Goal: Task Accomplishment & Management: Use online tool/utility

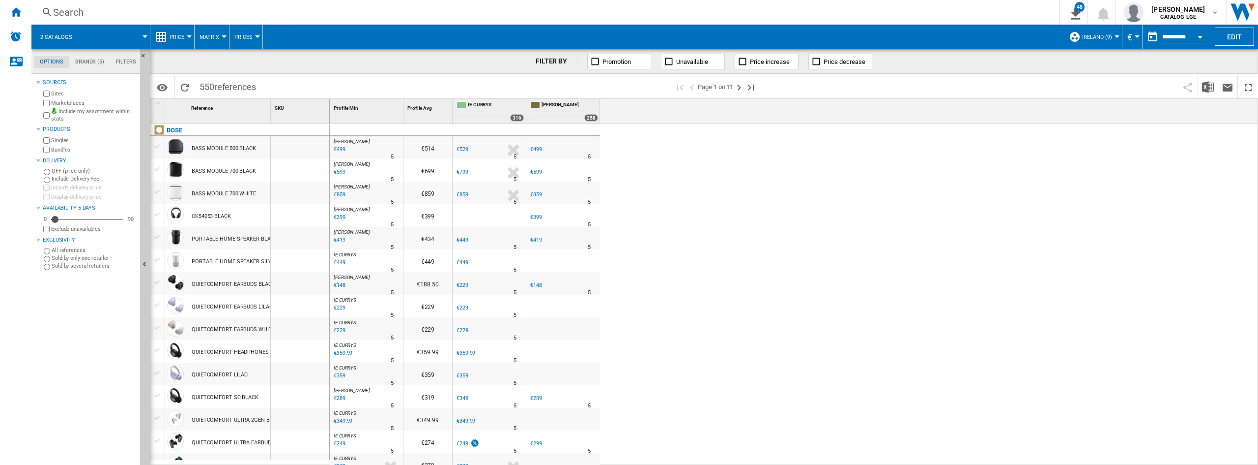
click at [7, 11] on div "Home" at bounding box center [15, 12] width 31 height 25
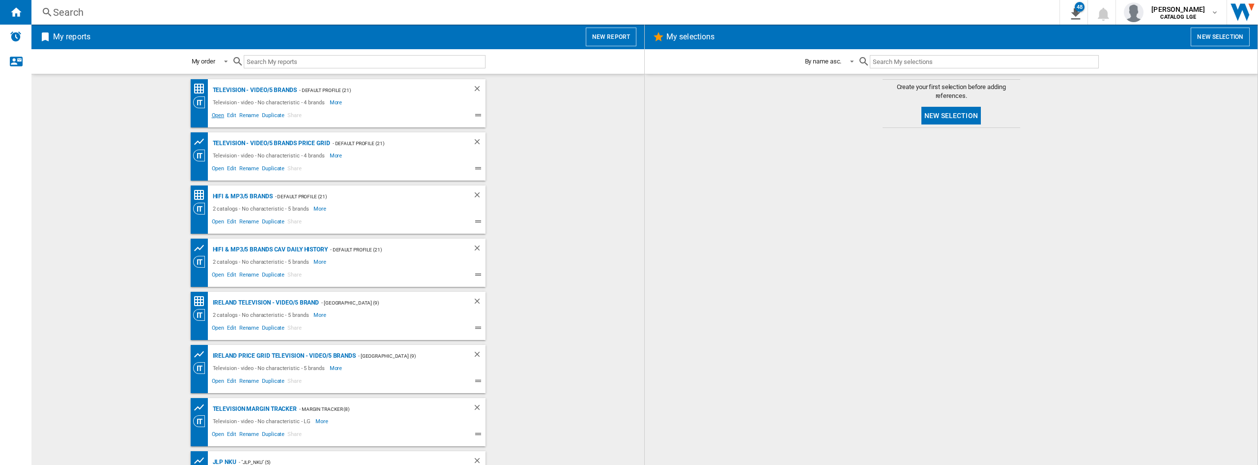
click at [214, 117] on span "Open" at bounding box center [218, 117] width 16 height 12
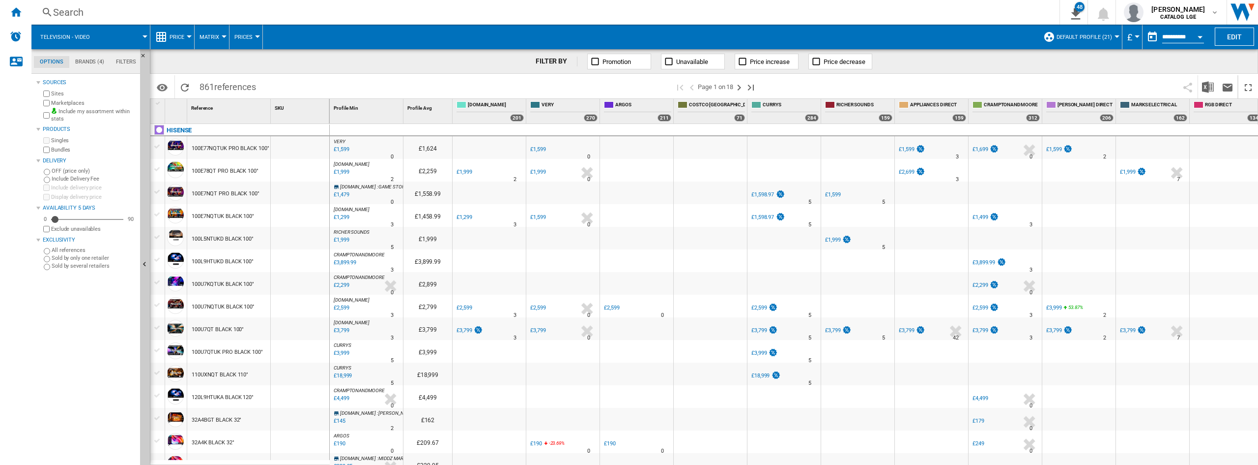
click at [798, 273] on div at bounding box center [784, 283] width 73 height 23
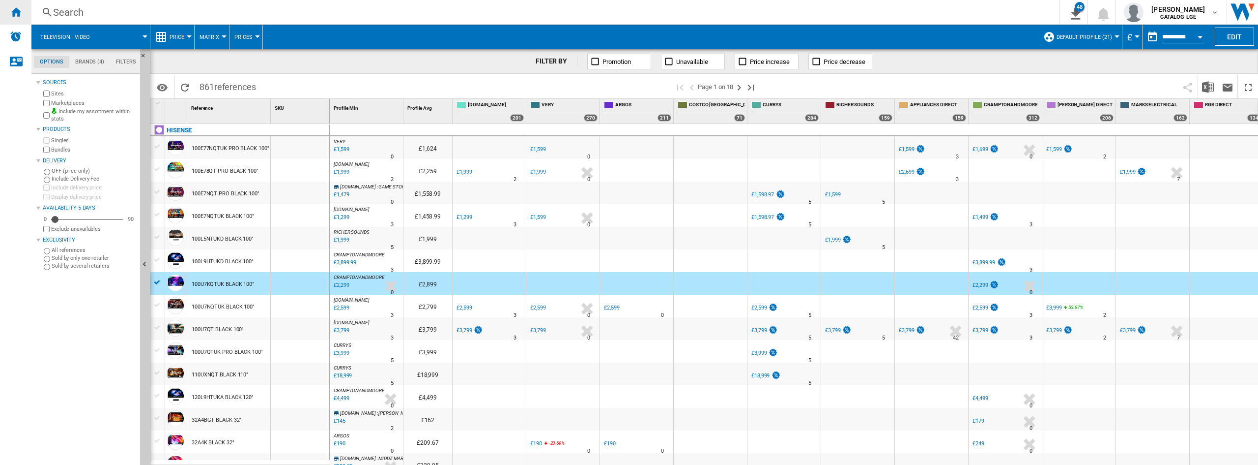
click at [6, 15] on div "Home" at bounding box center [15, 12] width 31 height 25
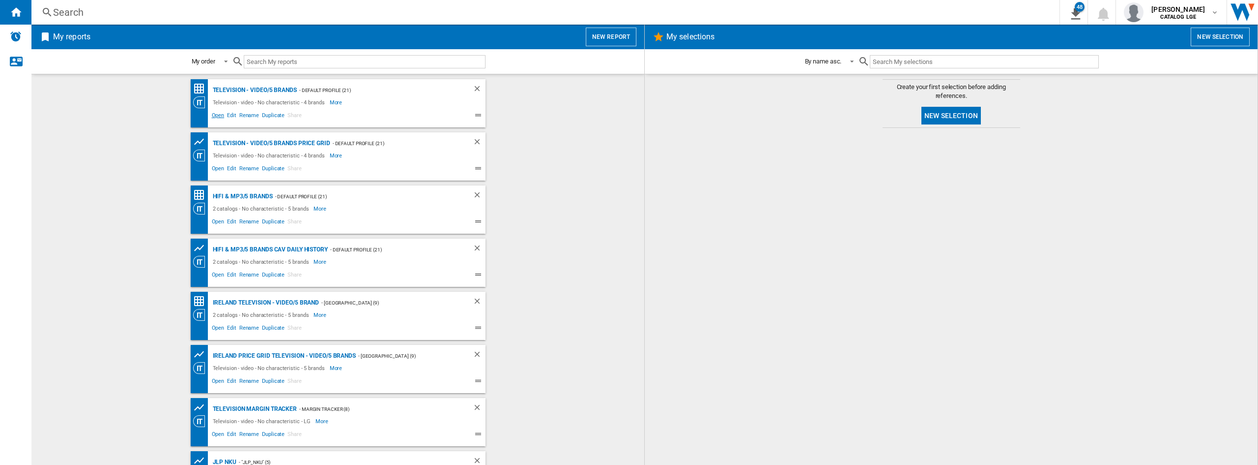
click at [210, 117] on span "Open" at bounding box center [218, 117] width 16 height 12
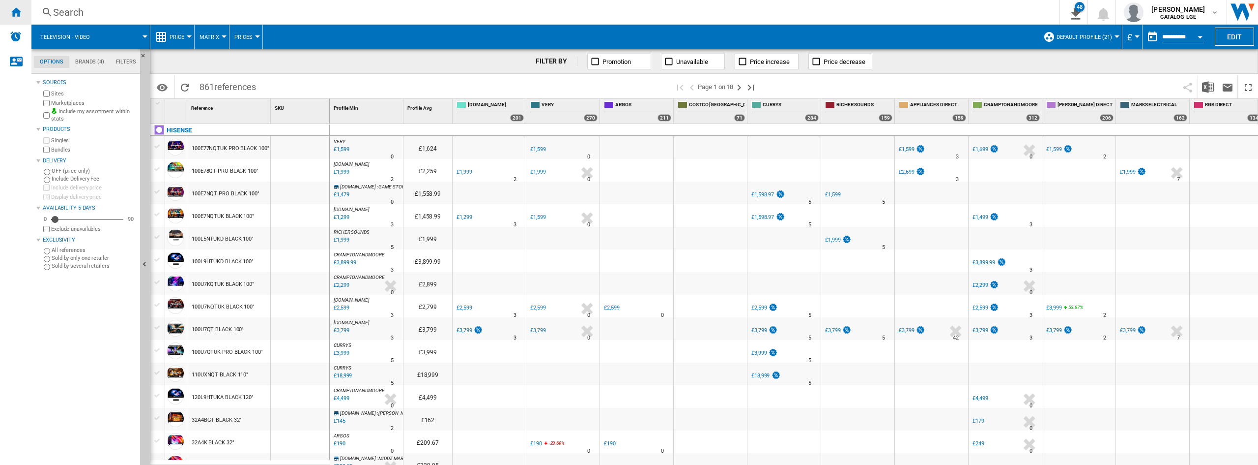
drag, startPoint x: 13, startPoint y: 13, endPoint x: 60, endPoint y: 57, distance: 64.0
click at [12, 13] on ng-md-icon "Home" at bounding box center [16, 12] width 12 height 12
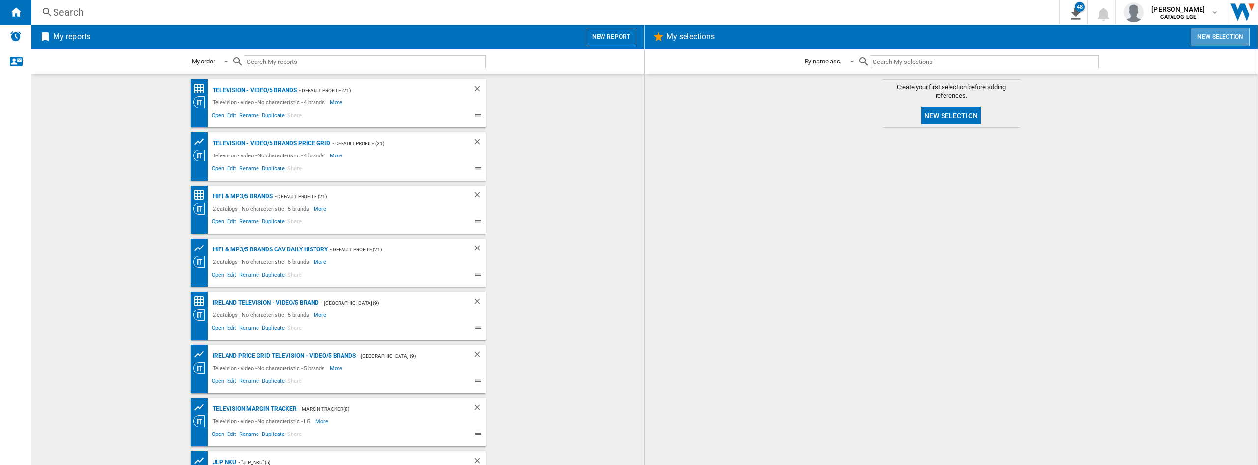
click at [1233, 41] on button "New selection" at bounding box center [1220, 37] width 59 height 19
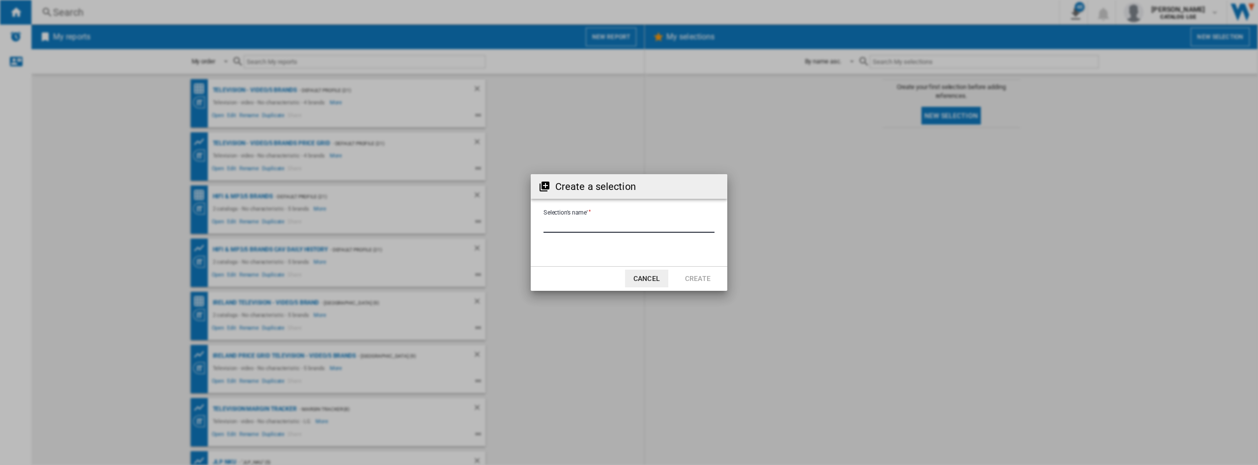
click at [600, 219] on input "Selection's name'" at bounding box center [629, 225] width 171 height 15
click at [659, 286] on button "Cancel" at bounding box center [646, 278] width 43 height 18
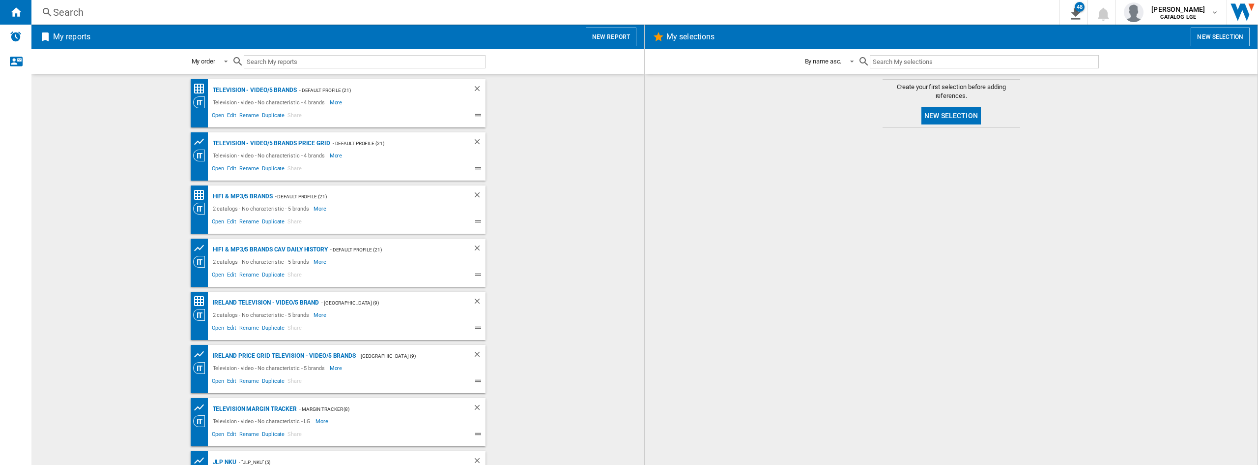
click at [615, 39] on button "New report" at bounding box center [611, 37] width 51 height 19
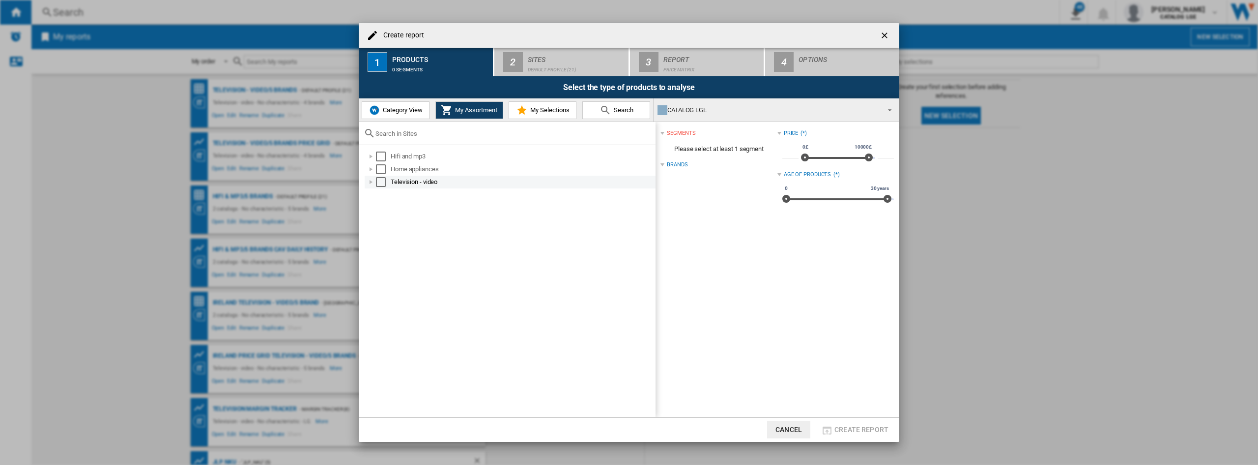
click at [371, 180] on div "Create report ..." at bounding box center [371, 182] width 10 height 10
click at [393, 229] on div "Select" at bounding box center [392, 233] width 10 height 10
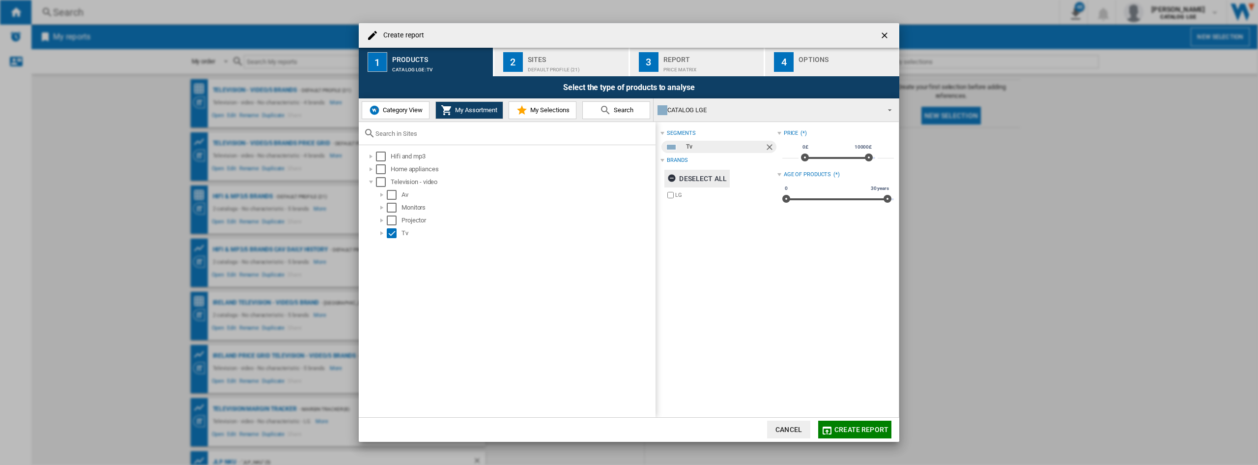
click at [696, 177] on div "Deselect all" at bounding box center [697, 179] width 59 height 18
click at [703, 178] on div "Select all" at bounding box center [693, 179] width 51 height 18
click at [463, 109] on span "My Assortment" at bounding box center [475, 109] width 45 height 7
click at [401, 111] on span "Category View" at bounding box center [401, 109] width 42 height 7
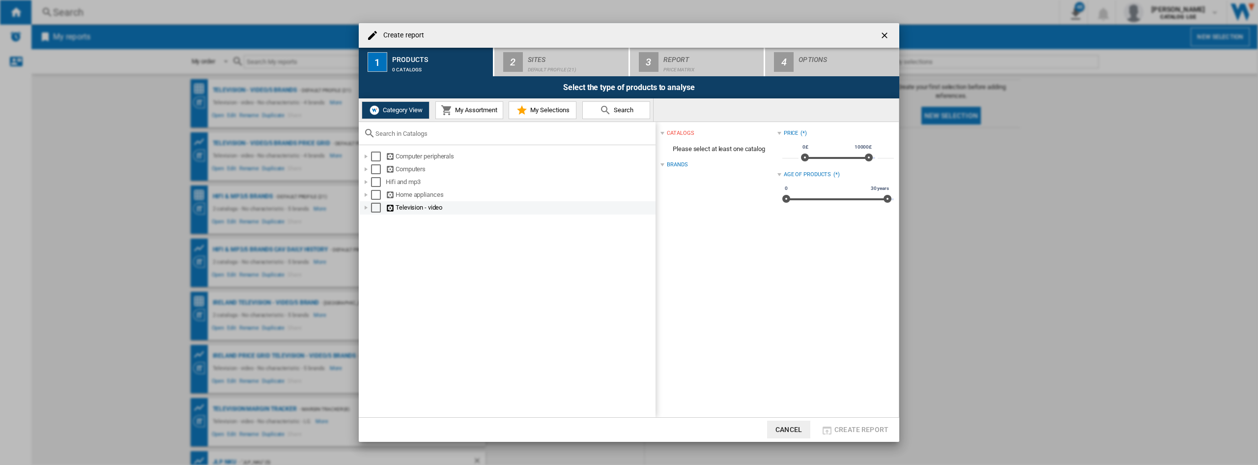
click at [374, 209] on div "Select" at bounding box center [376, 208] width 10 height 10
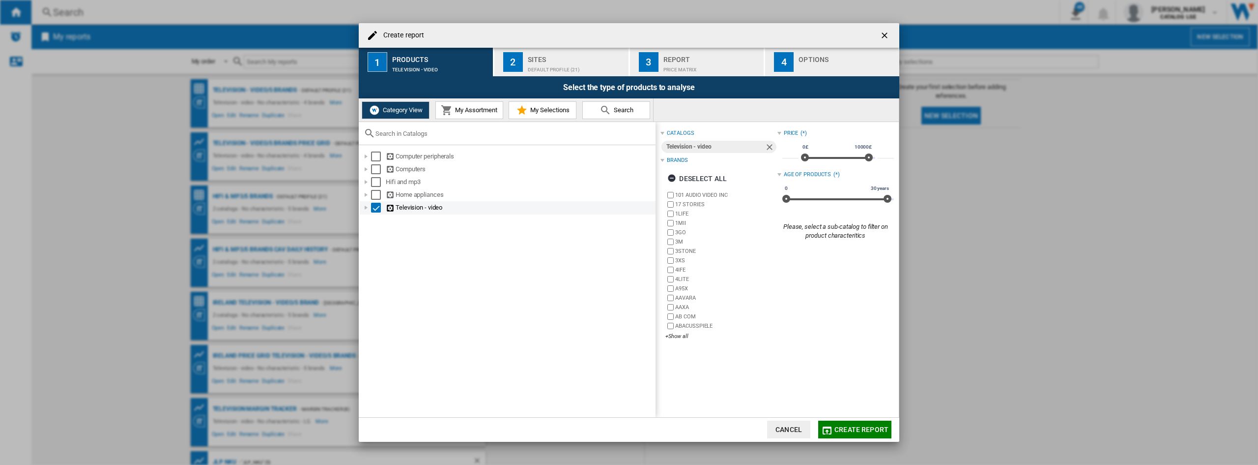
click at [367, 210] on div "Create report ..." at bounding box center [366, 208] width 10 height 10
click at [377, 211] on div "Select" at bounding box center [376, 208] width 10 height 10
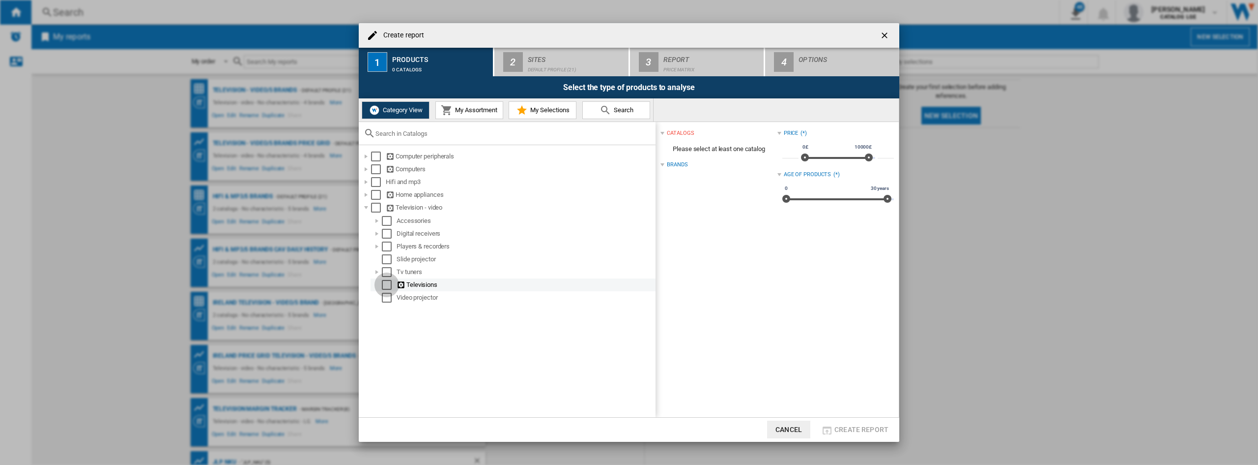
click at [383, 286] on div "Select" at bounding box center [387, 285] width 10 height 10
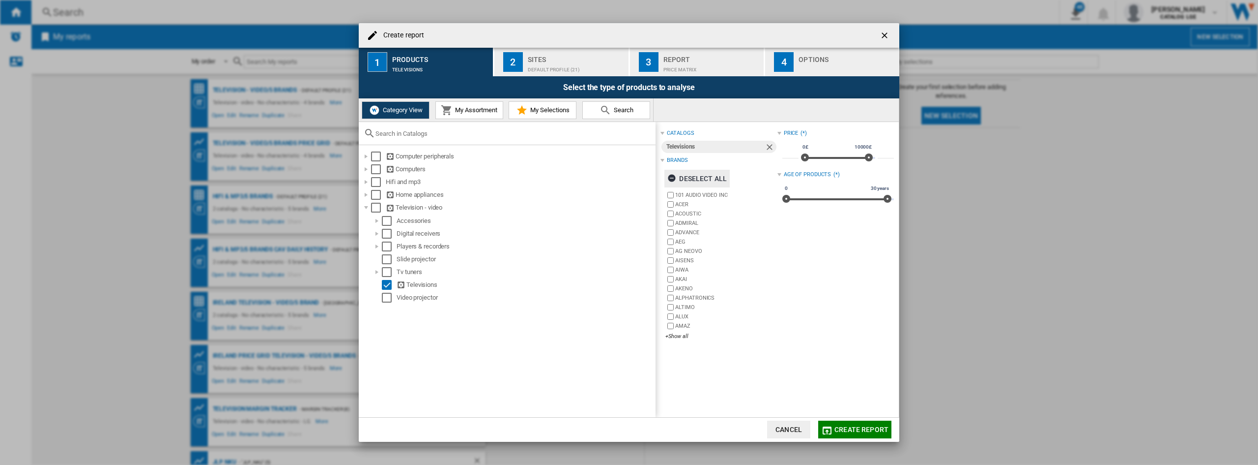
click at [690, 175] on div "Deselect all" at bounding box center [697, 179] width 59 height 18
click at [676, 340] on div "+Show all" at bounding box center [722, 335] width 112 height 7
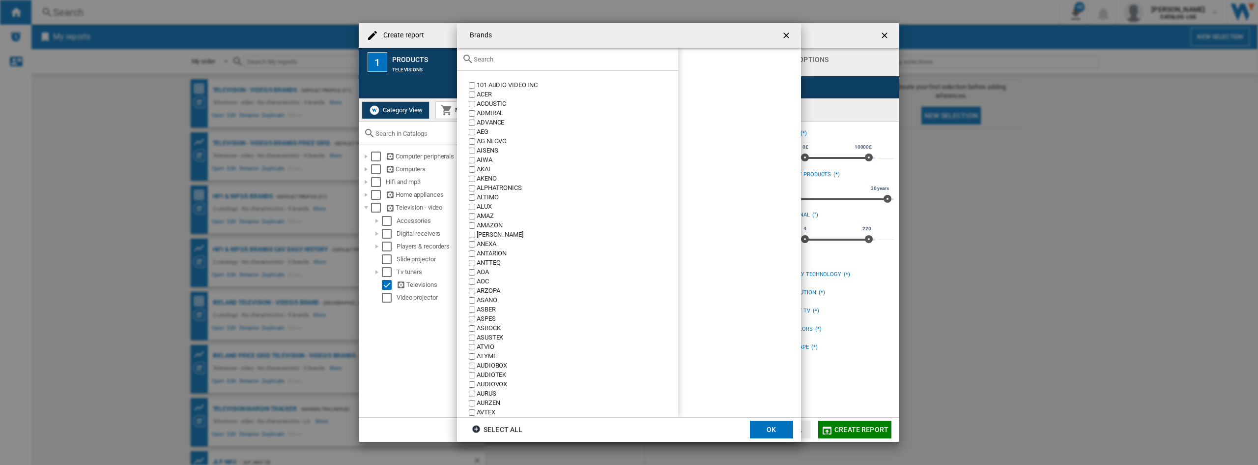
click at [524, 59] on input "text" at bounding box center [574, 59] width 200 height 7
click at [890, 37] on div "Brands 101 AUDIO VIDEO INC ACER ACOUSTIC ADMIRAL ADVANCE AEG AG NEOVO AISENS [G…" at bounding box center [629, 232] width 1258 height 465
click at [885, 33] on div "Brands 101 AUDIO VIDEO INC ACER ACOUSTIC ADMIRAL ADVANCE AEG AG NEOVO AISENS [G…" at bounding box center [629, 232] width 1258 height 465
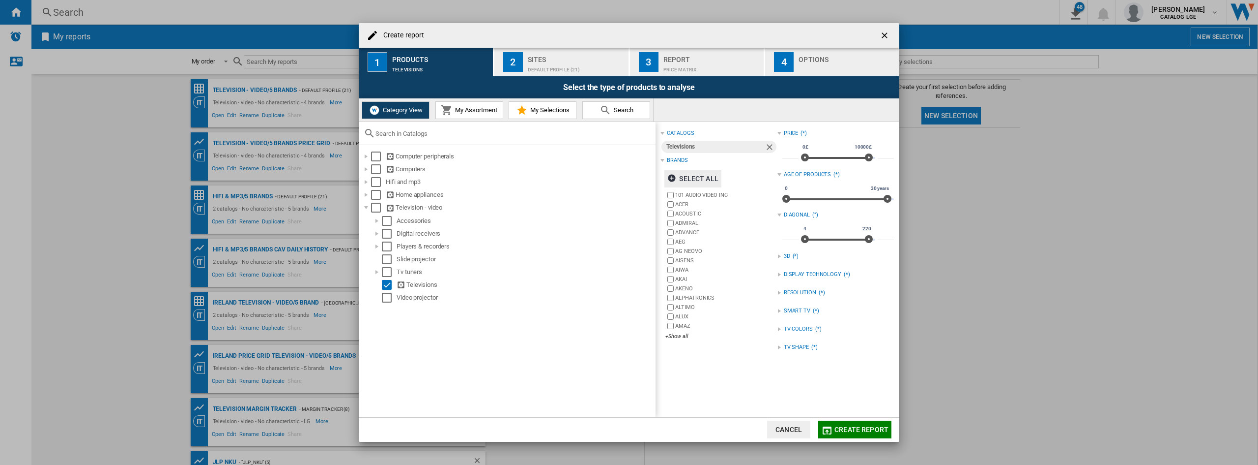
click at [812, 333] on div "TV COLORS (*)" at bounding box center [836, 328] width 117 height 13
click at [884, 30] on ng-md-icon "getI18NText('BUTTONS.CLOSE_DIALOG')" at bounding box center [886, 36] width 12 height 12
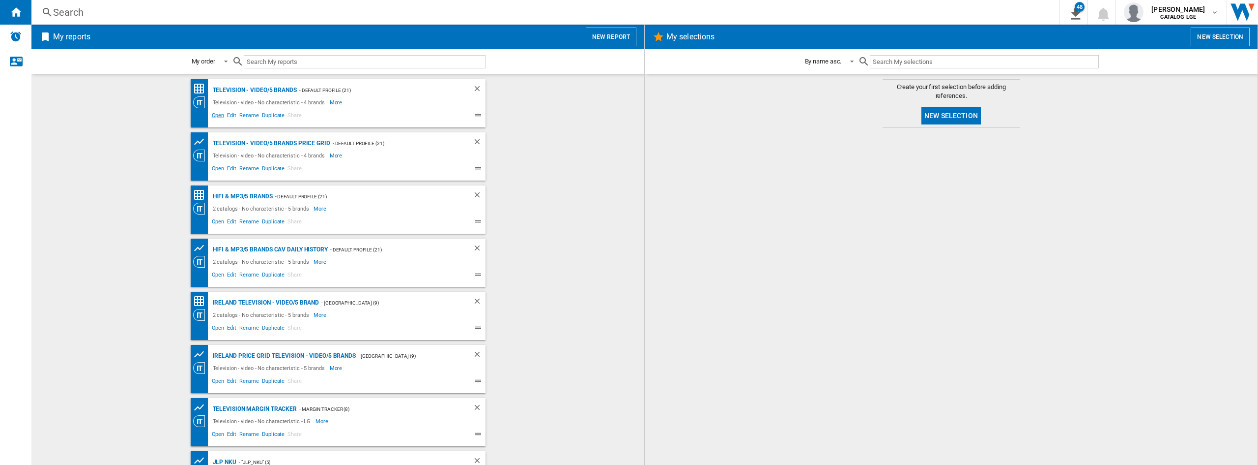
click at [214, 115] on span "Open" at bounding box center [218, 117] width 16 height 12
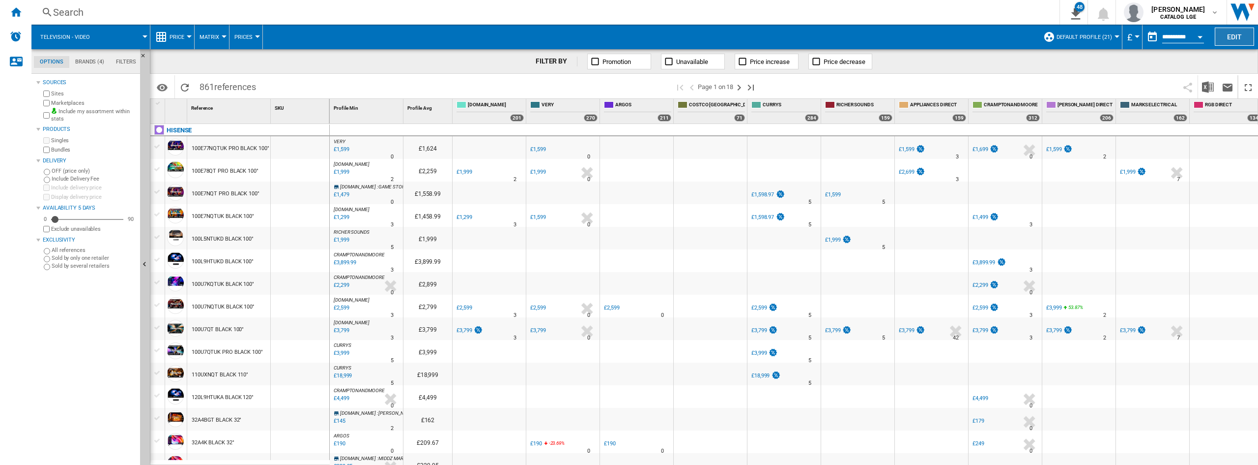
click at [1225, 35] on button "Edit" at bounding box center [1234, 37] width 39 height 18
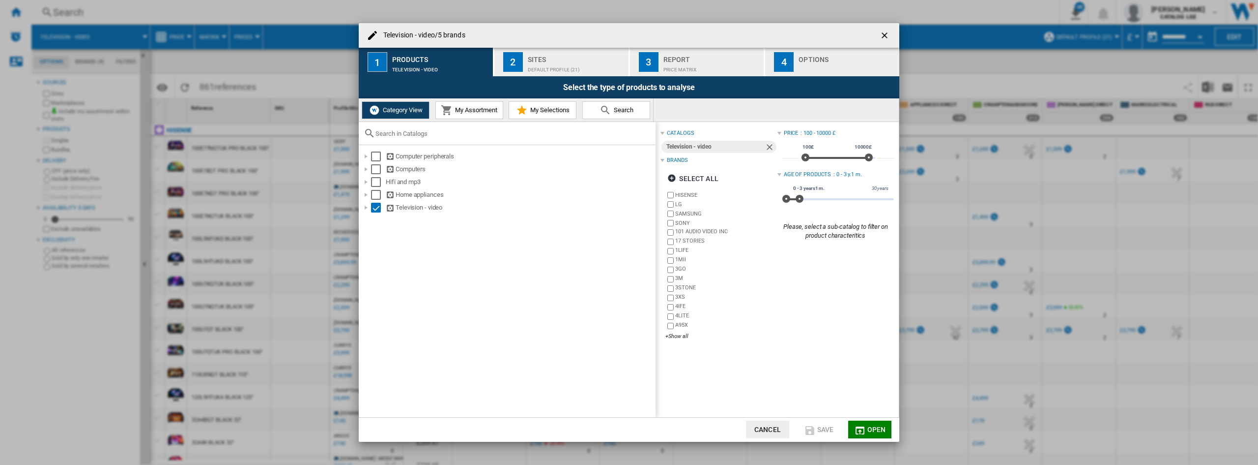
click at [843, 37] on div "Television - video/5 brands" at bounding box center [629, 35] width 541 height 25
click at [545, 67] on div "Default profile (21)" at bounding box center [576, 67] width 97 height 10
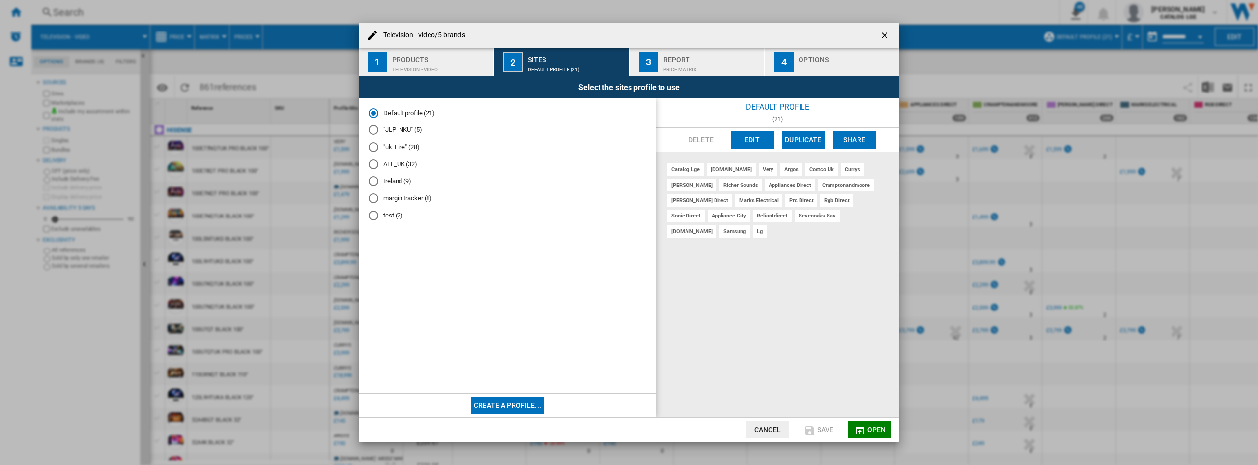
click at [701, 37] on div "Television - video/5 brands" at bounding box center [629, 35] width 541 height 25
click at [532, 381] on span "Television - ..." at bounding box center [508, 305] width 278 height 155
click at [513, 402] on button "Create a profile..." at bounding box center [507, 405] width 73 height 18
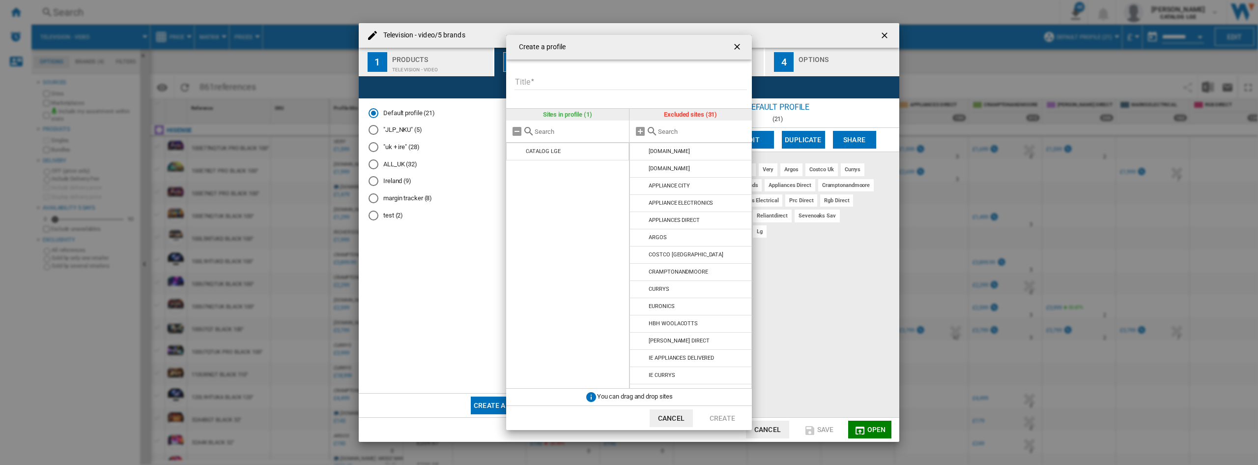
click at [849, 32] on div "Create a profile Title Please enter a title for your profile Sites in profile (…" at bounding box center [629, 232] width 1258 height 465
click at [738, 48] on ng-md-icon "getI18NText('BUTTONS.CLOSE_DIALOG')" at bounding box center [738, 48] width 12 height 12
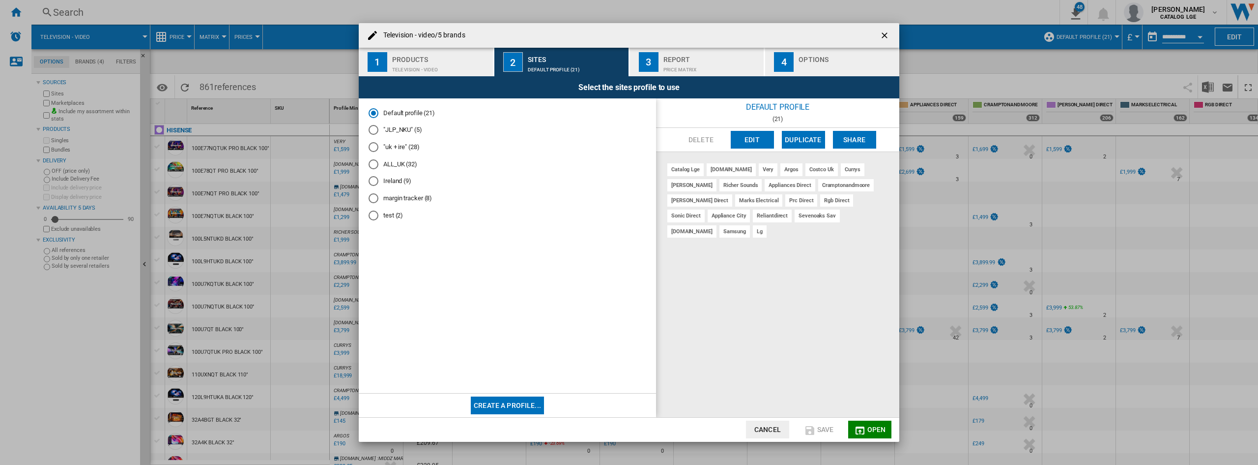
click at [668, 62] on div "Price Matrix" at bounding box center [712, 67] width 97 height 10
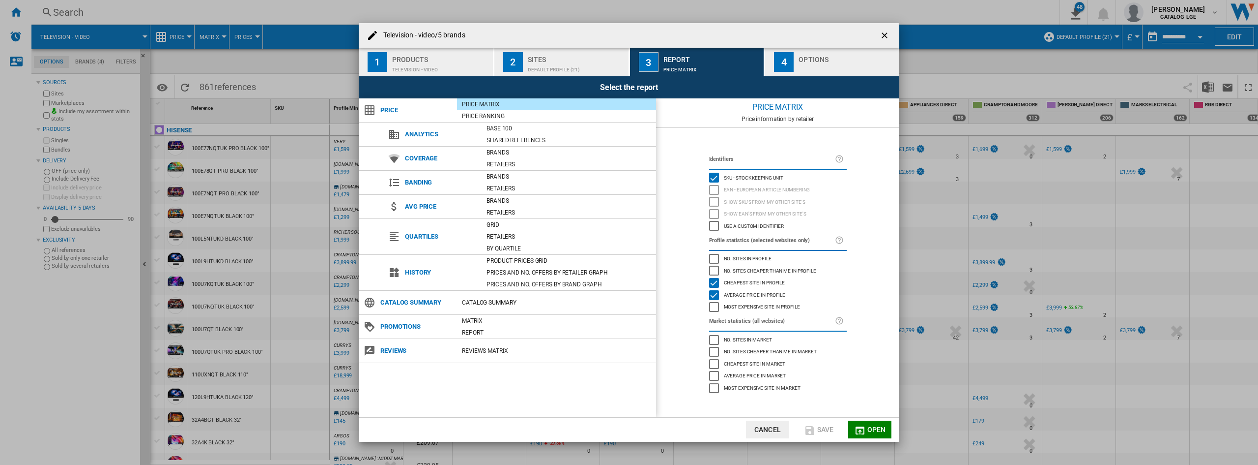
click at [765, 37] on div "Television - video/5 brands" at bounding box center [629, 35] width 541 height 25
click at [830, 63] on div "Television - ..." at bounding box center [847, 67] width 97 height 10
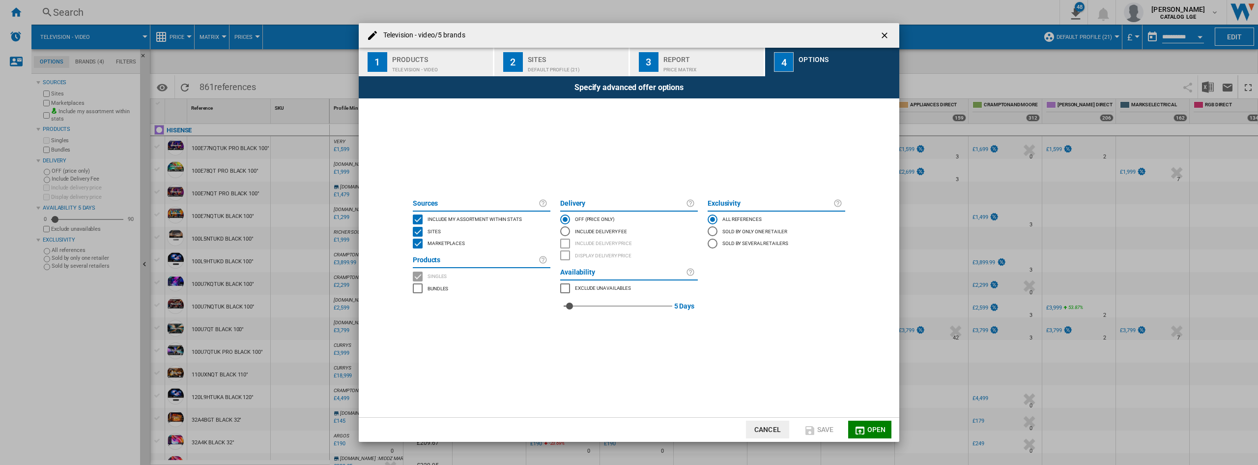
click at [782, 35] on div "Television - video/5 brands" at bounding box center [629, 35] width 541 height 25
click at [786, 432] on button "Cancel" at bounding box center [767, 429] width 43 height 18
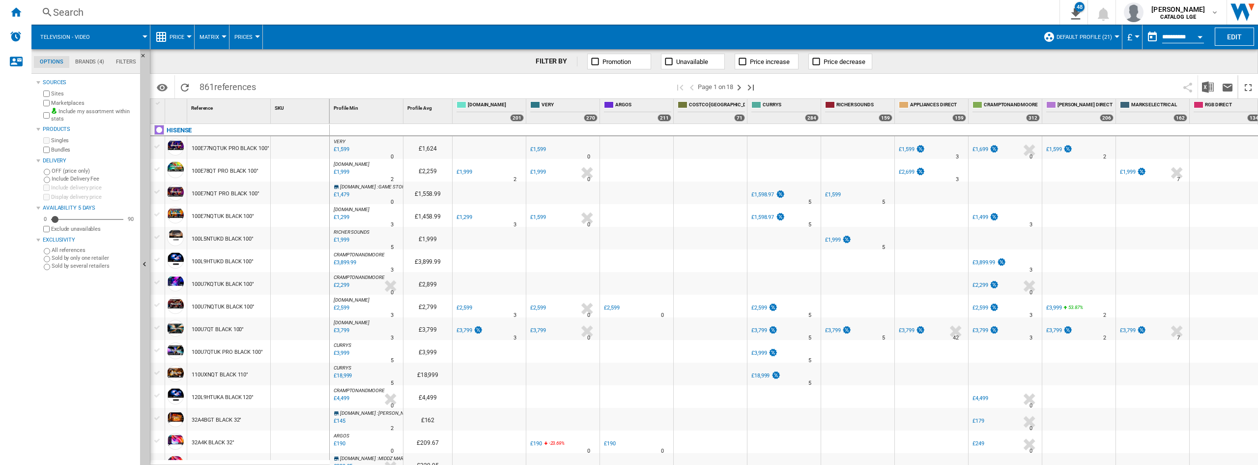
drag, startPoint x: 21, startPoint y: 10, endPoint x: 487, endPoint y: 134, distance: 482.2
click at [21, 10] on ng-md-icon "Home" at bounding box center [16, 12] width 12 height 12
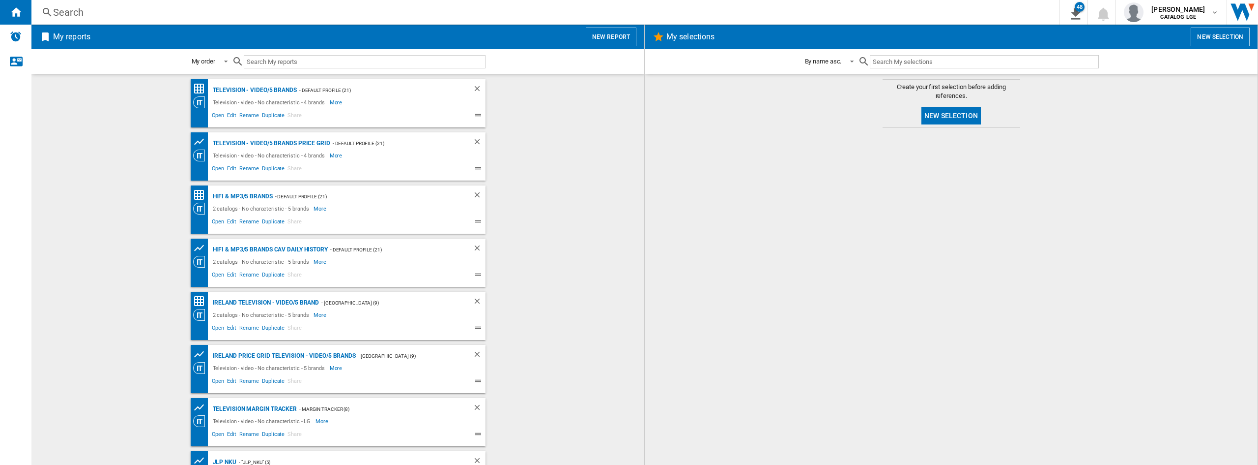
click at [622, 41] on button "New report" at bounding box center [611, 37] width 51 height 19
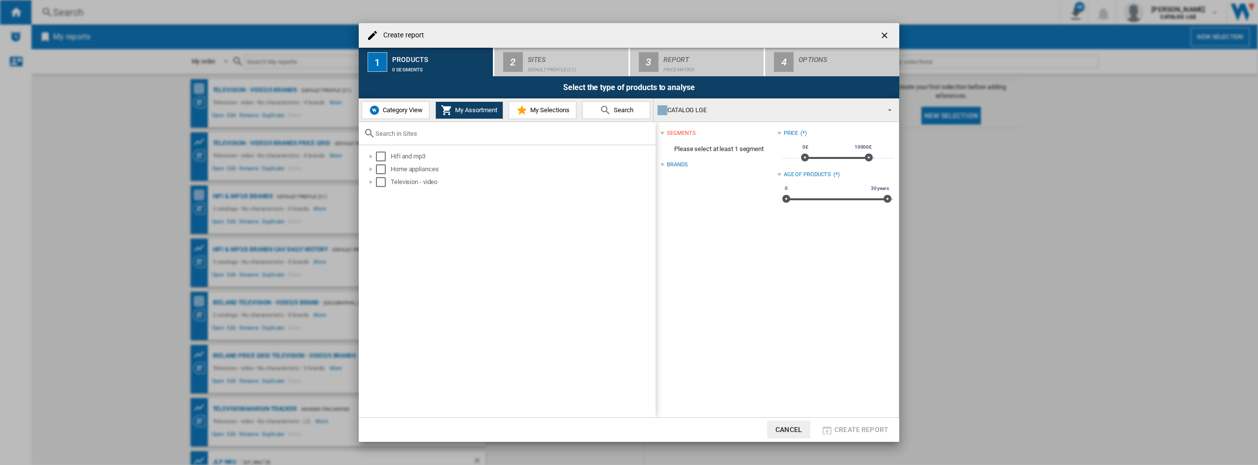
click at [398, 111] on span "Category View" at bounding box center [401, 109] width 42 height 7
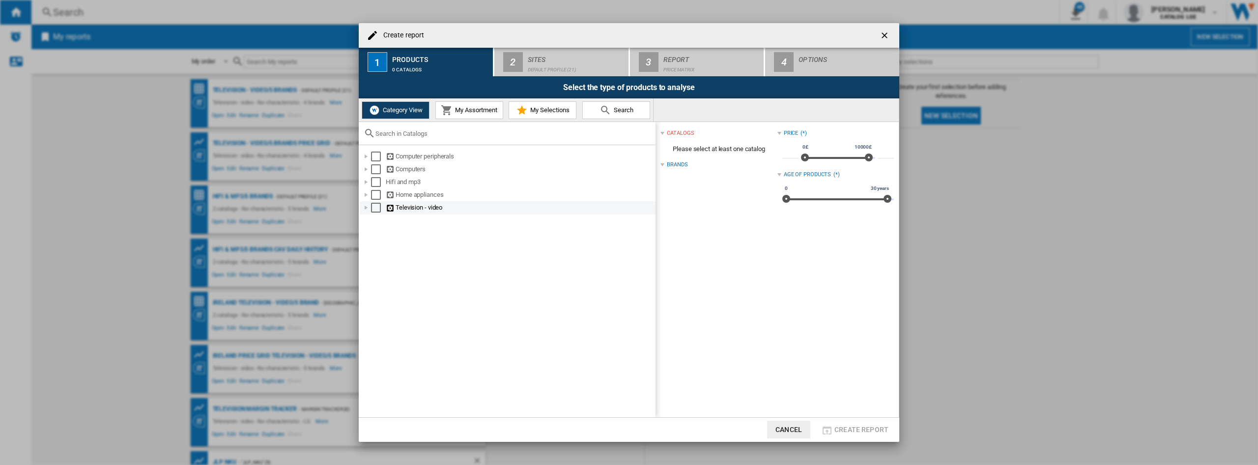
click at [372, 208] on div "Select" at bounding box center [376, 208] width 10 height 10
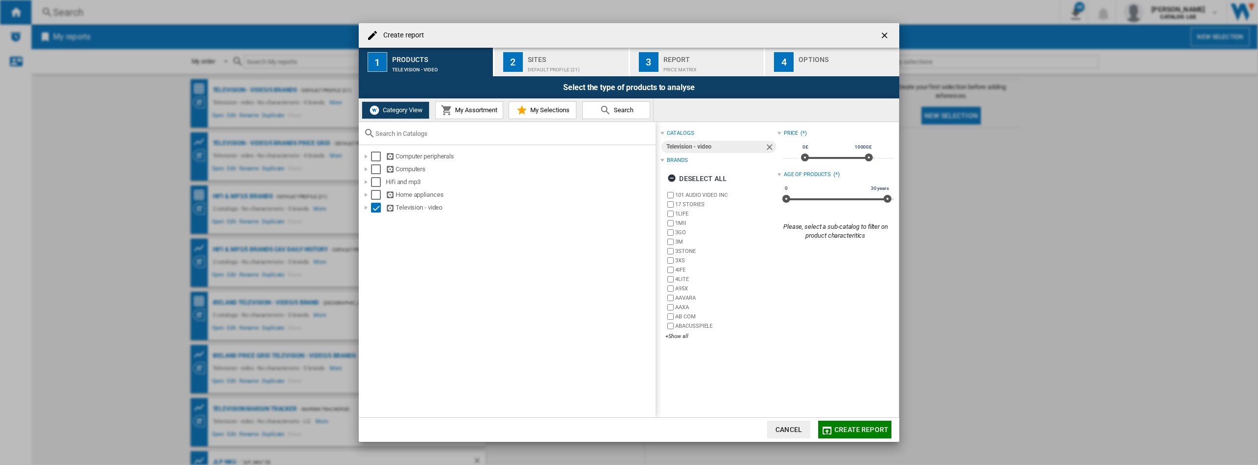
click at [588, 70] on div "Default profile (21)" at bounding box center [576, 67] width 97 height 10
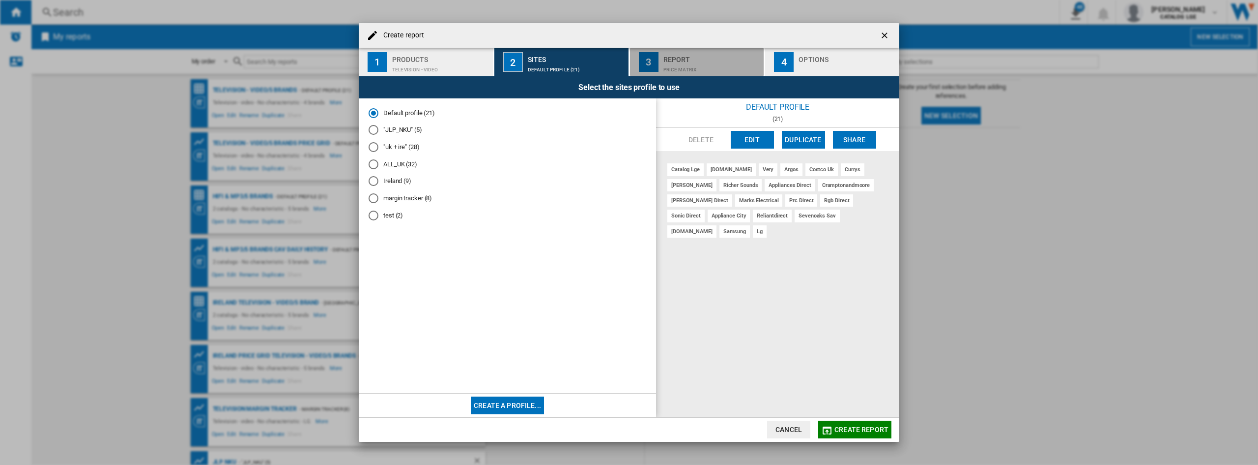
click at [656, 58] on div "3" at bounding box center [649, 62] width 20 height 20
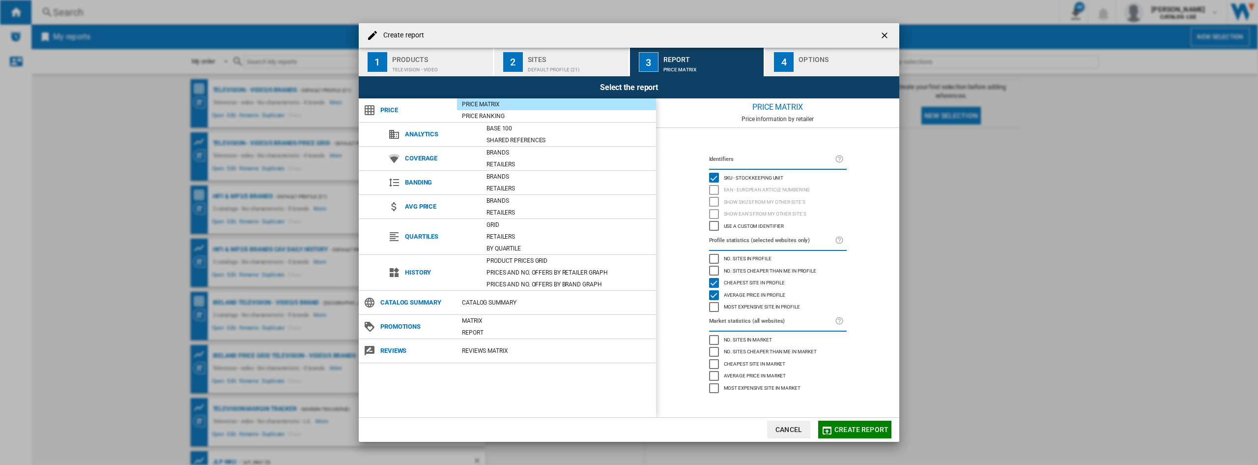
click at [810, 65] on div "Create report ..." at bounding box center [847, 67] width 97 height 10
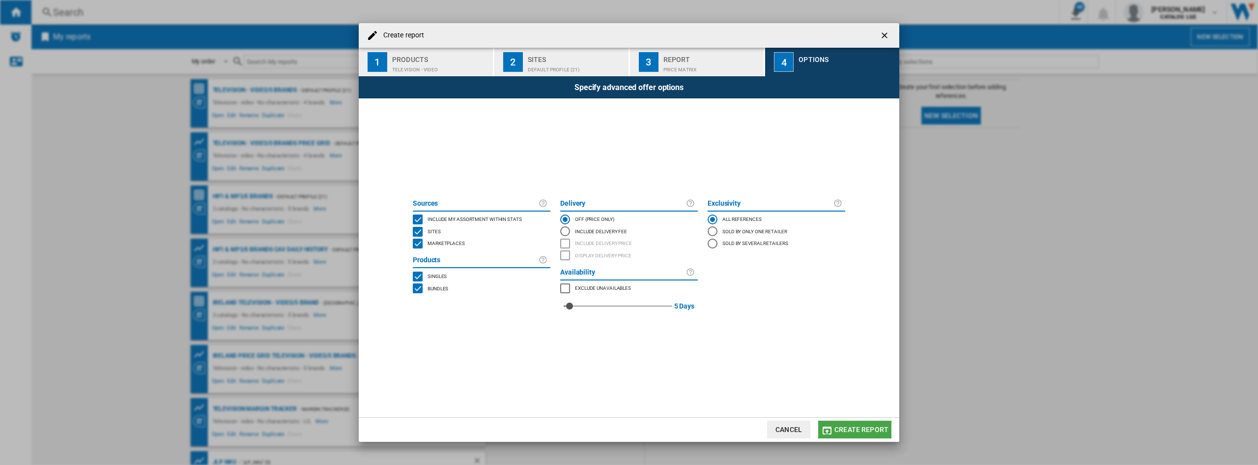
click at [861, 430] on span "Create report" at bounding box center [862, 429] width 54 height 8
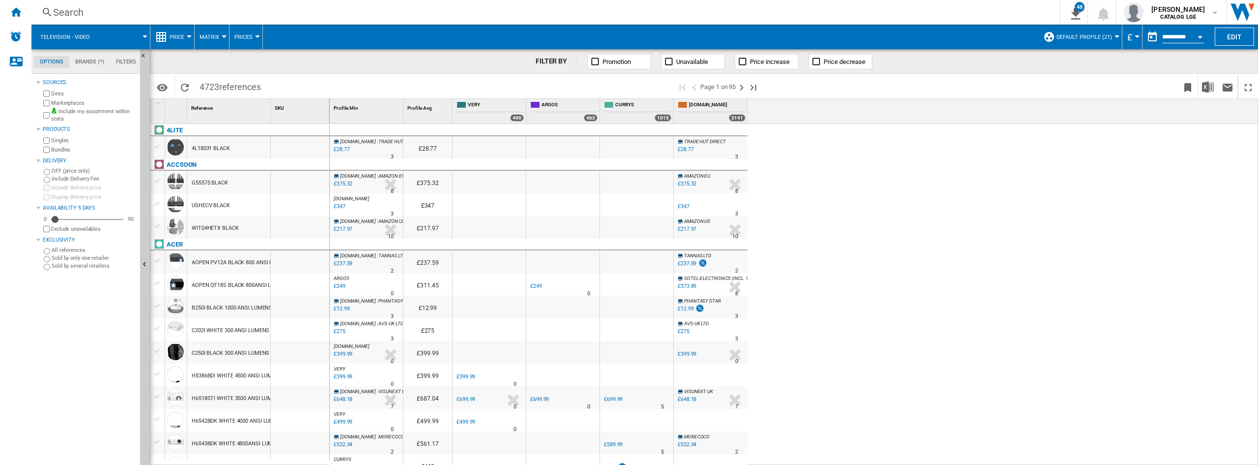
click at [1016, 185] on div "[DOMAIN_NAME] : TRADE HUT DIRECT -1.0 % £28.77 % N/A 3 [DOMAIN_NAME] : TRADE HU…" at bounding box center [794, 294] width 929 height 341
click at [16, 5] on div "Home" at bounding box center [15, 12] width 31 height 25
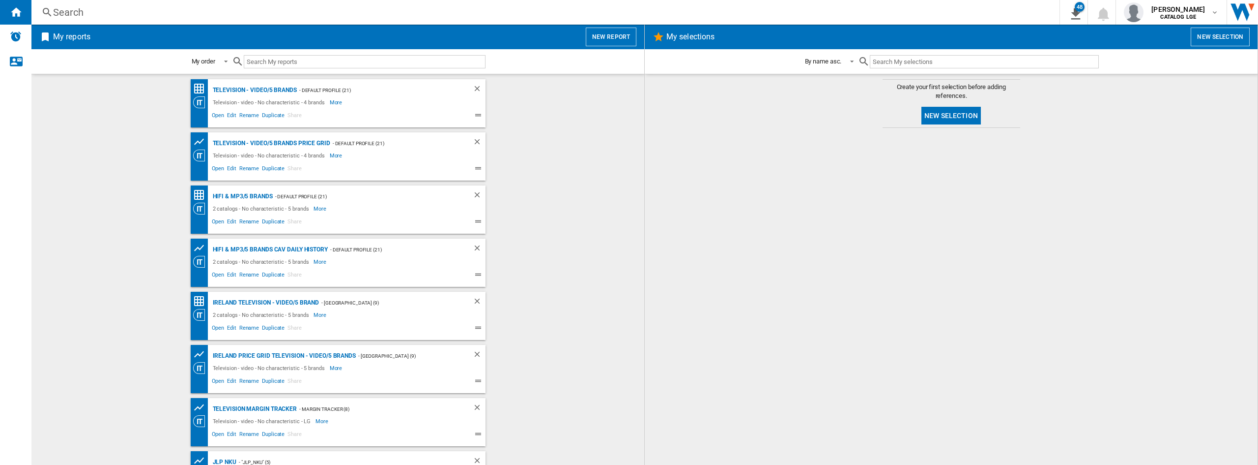
scroll to position [49, 0]
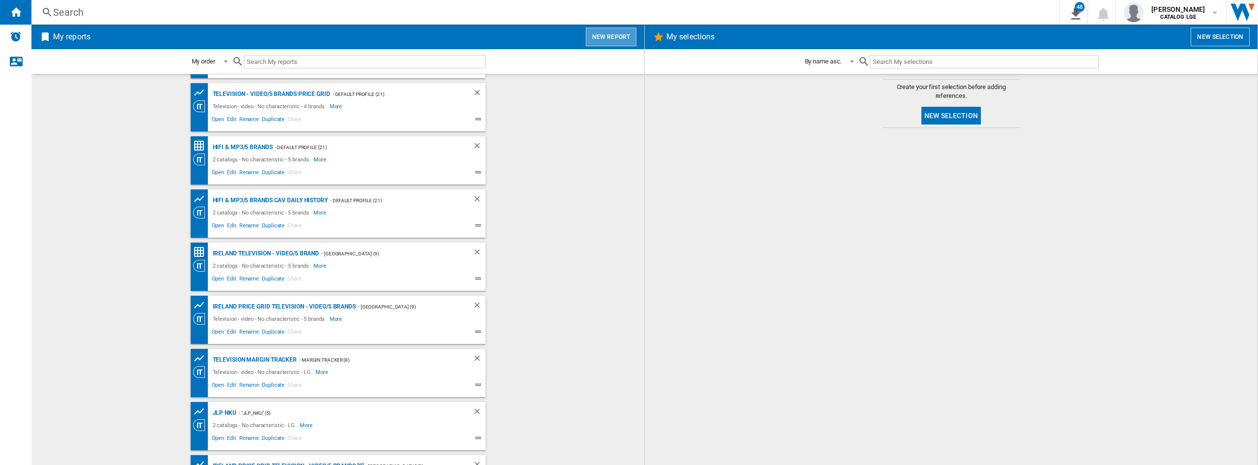
click at [623, 38] on button "New report" at bounding box center [611, 37] width 51 height 19
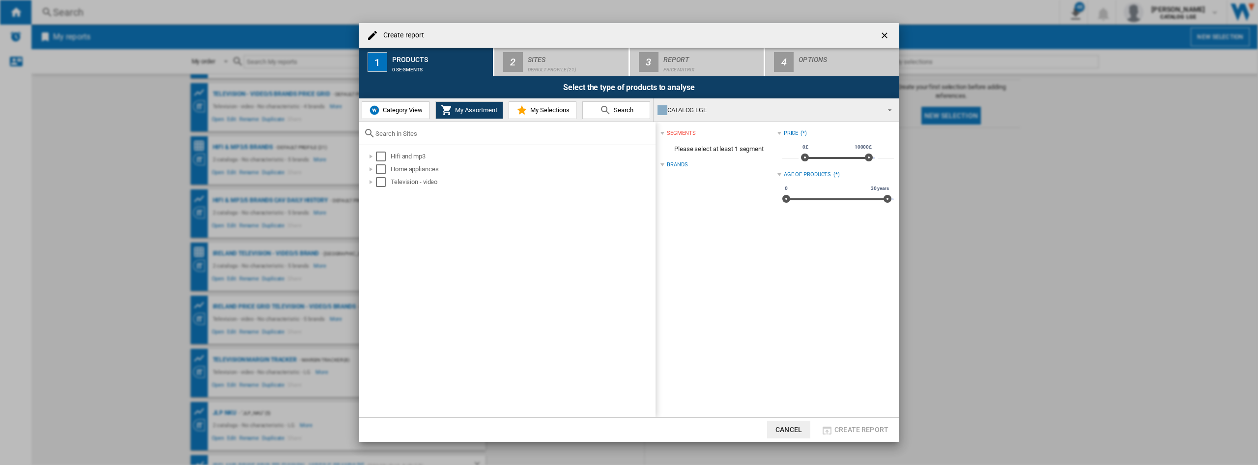
click at [393, 114] on button "Category View" at bounding box center [396, 110] width 68 height 18
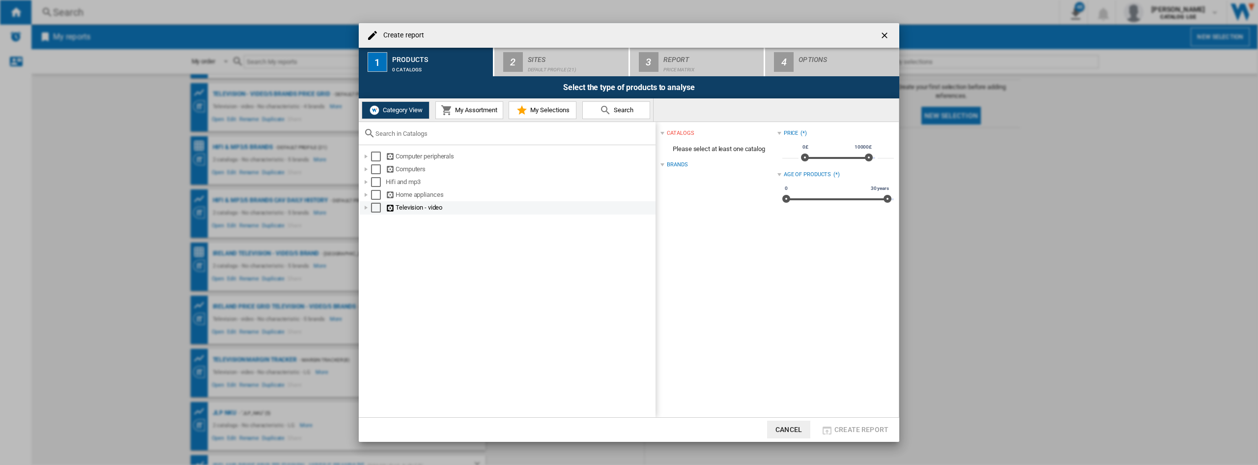
click at [374, 211] on div "Select" at bounding box center [376, 208] width 10 height 10
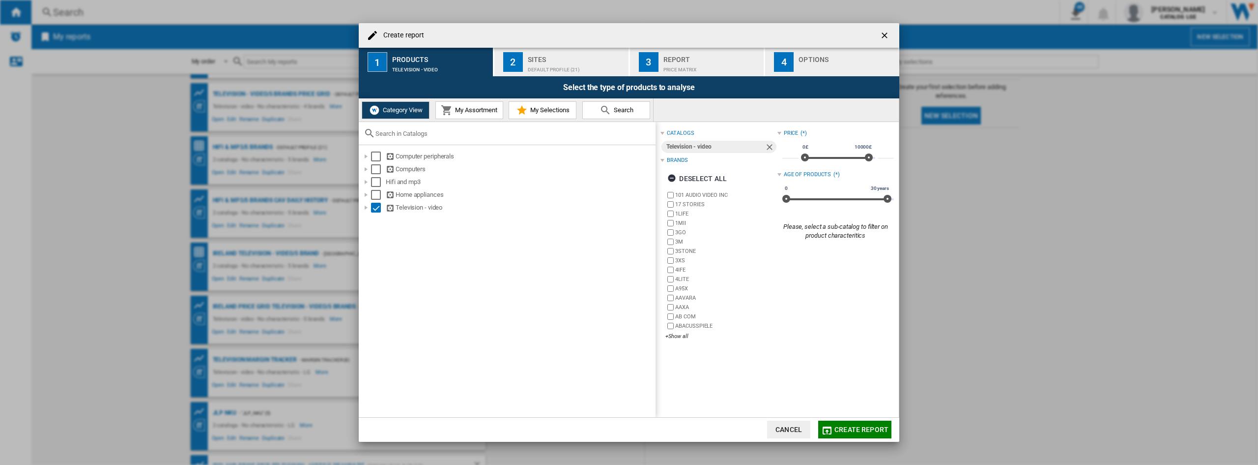
click at [604, 76] on button "2 Sites Default profile (21)" at bounding box center [562, 62] width 135 height 29
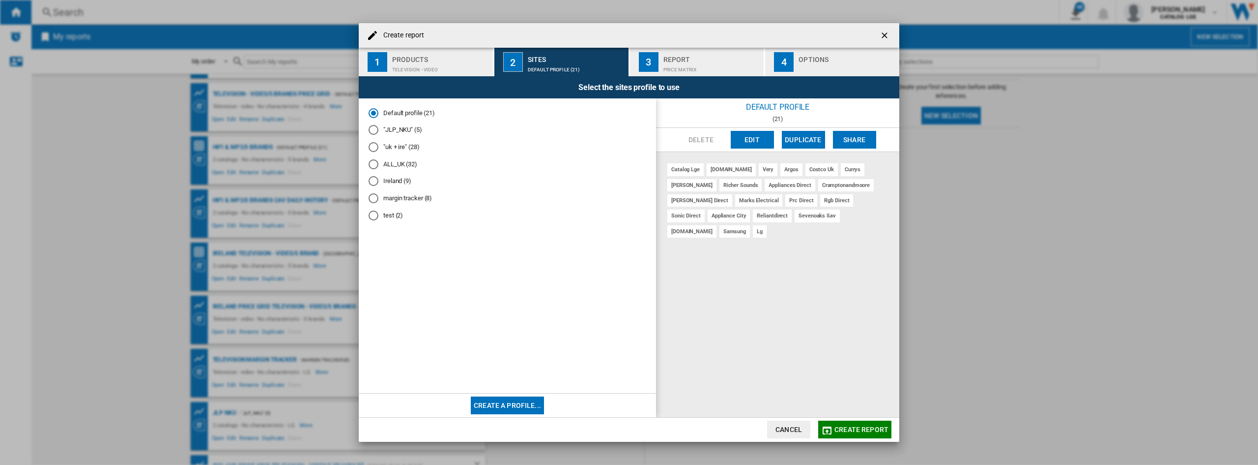
click at [678, 62] on div "Price Matrix" at bounding box center [712, 67] width 97 height 10
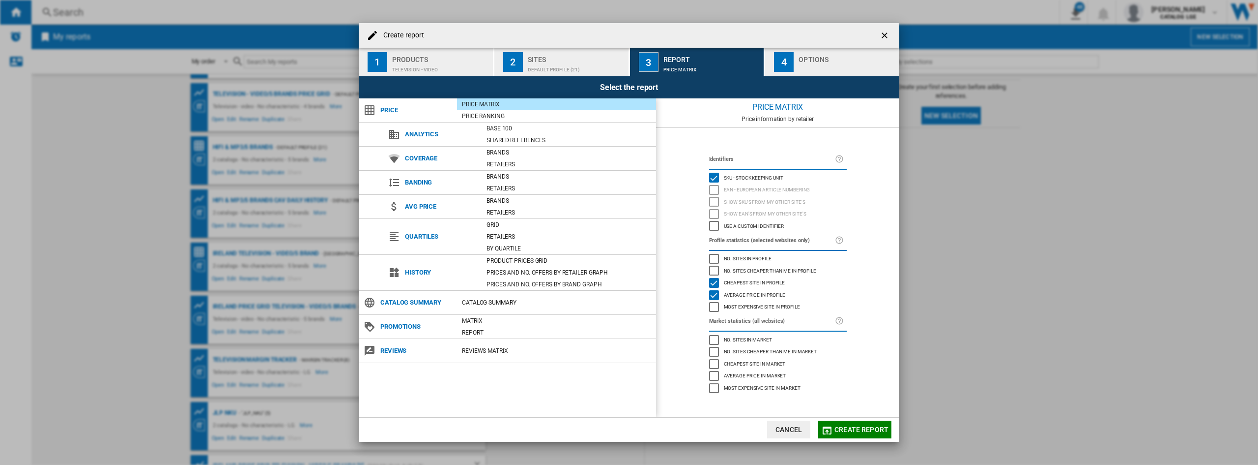
click at [782, 63] on div "4" at bounding box center [784, 62] width 20 height 20
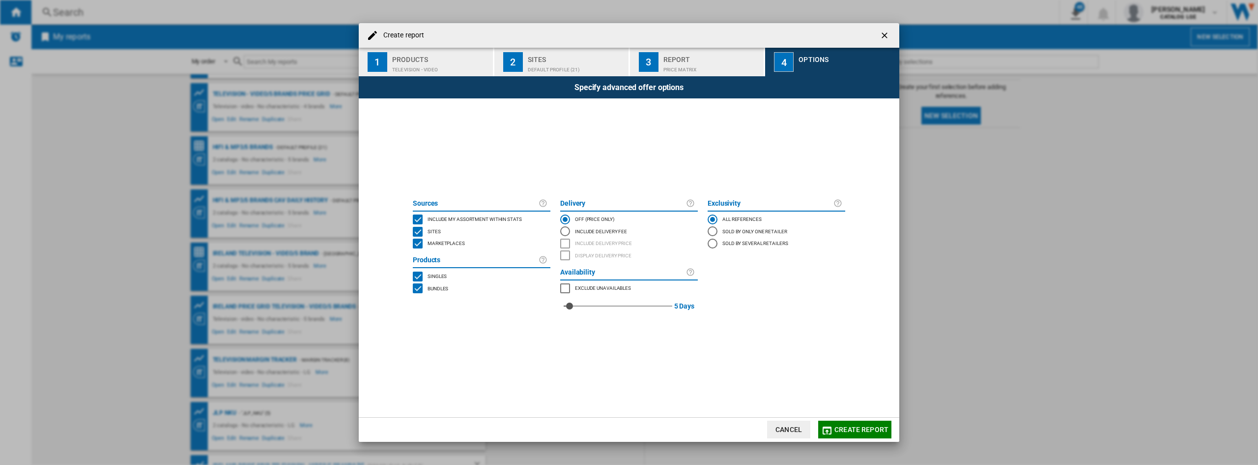
click at [806, 28] on div "Create report" at bounding box center [629, 35] width 541 height 25
click at [850, 425] on span "Create report" at bounding box center [862, 429] width 54 height 8
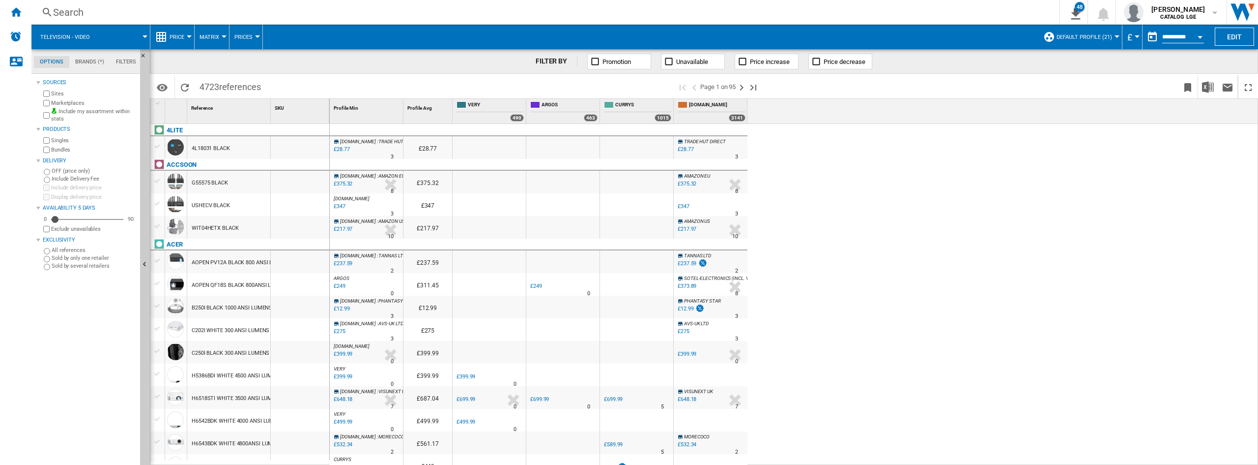
click at [863, 201] on div "[DOMAIN_NAME] : TRADE HUT DIRECT -1.0 % £28.77 % N/A 3 [DOMAIN_NAME] : TRADE HU…" at bounding box center [794, 294] width 929 height 341
click at [1228, 34] on button "Edit" at bounding box center [1234, 37] width 39 height 18
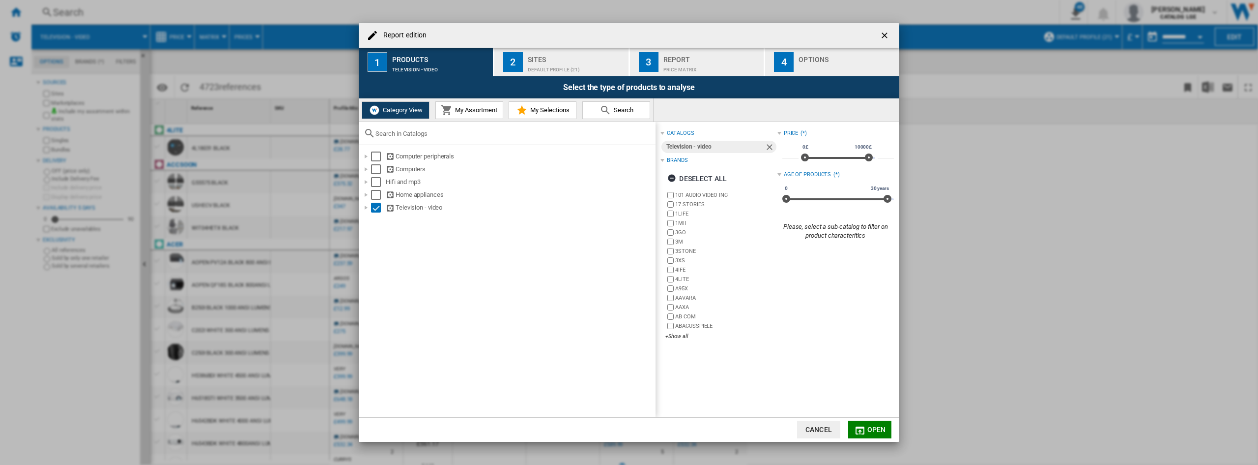
click at [887, 32] on ng-md-icon "getI18NText('BUTTONS.CLOSE_DIALOG')" at bounding box center [886, 36] width 12 height 12
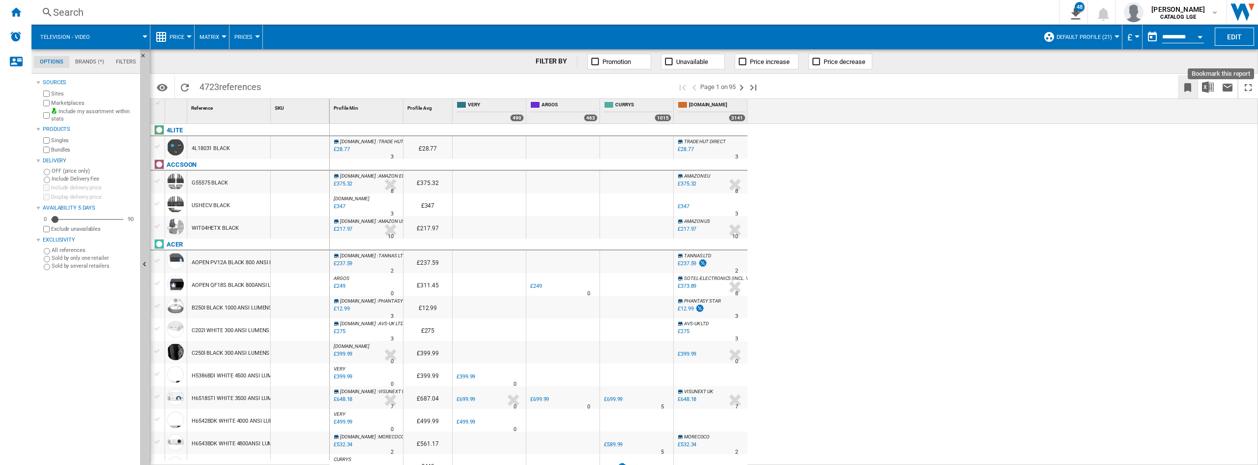
click at [1195, 92] on button "Bookmark this report" at bounding box center [1188, 86] width 20 height 23
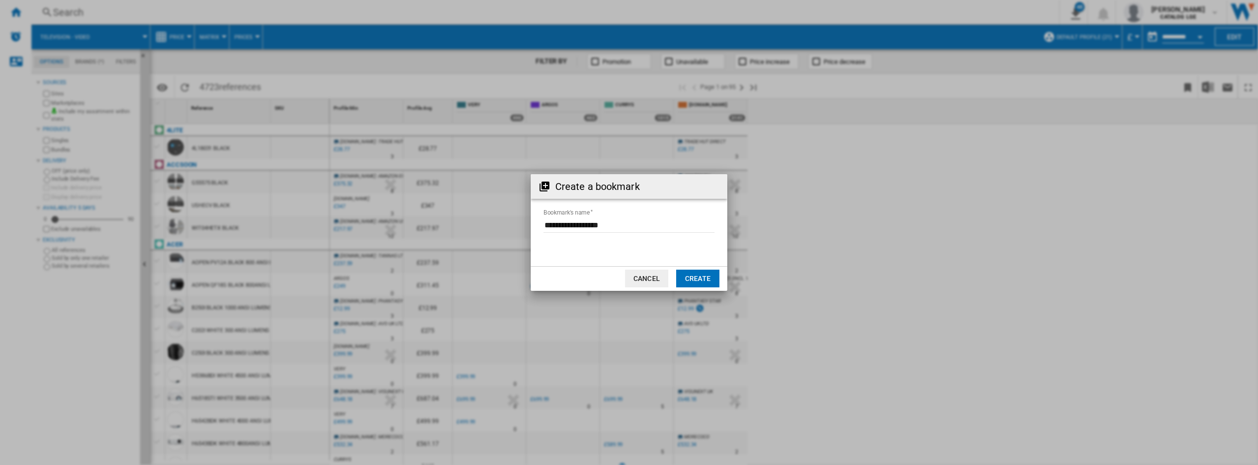
click at [1066, 276] on div "Create a bookmark Bookmark's name Cancel Create" at bounding box center [629, 232] width 1258 height 465
click at [659, 279] on button "Cancel" at bounding box center [646, 278] width 43 height 18
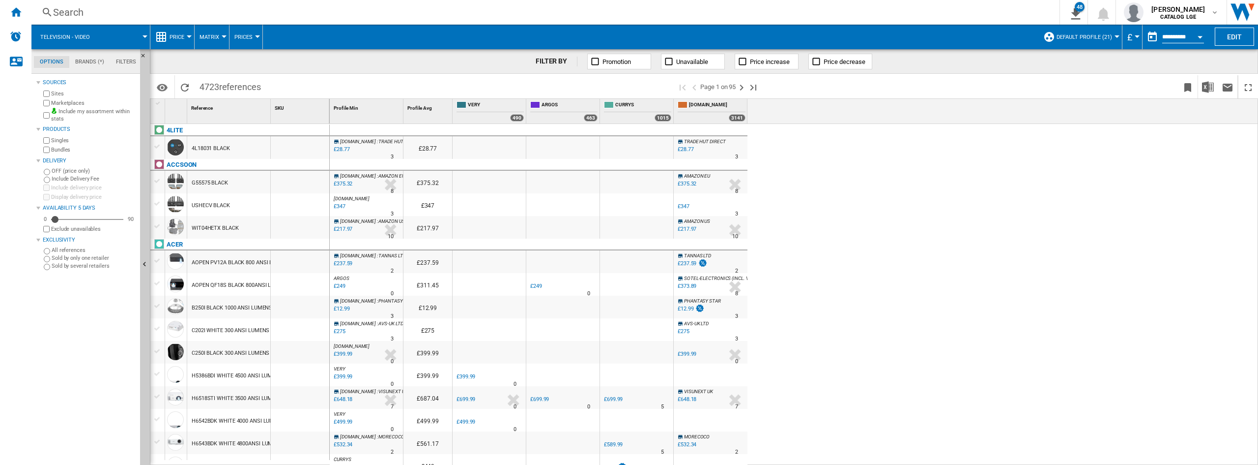
click at [1105, 181] on div "[DOMAIN_NAME] : TRADE HUT DIRECT -1.0 % £28.77 % N/A 3 [DOMAIN_NAME] : TRADE HU…" at bounding box center [794, 294] width 929 height 341
click at [1182, 86] on ng-md-icon "Bookmark this report" at bounding box center [1188, 88] width 12 height 12
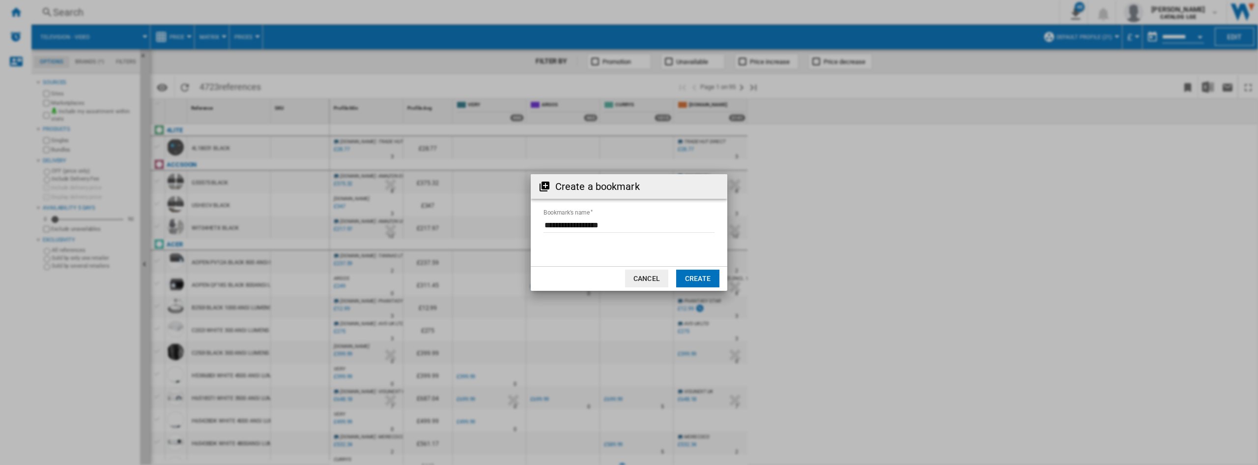
click at [1009, 217] on div "Create a bookmark Bookmark's name Cancel Create" at bounding box center [629, 232] width 1258 height 465
click at [653, 276] on button "Cancel" at bounding box center [646, 278] width 43 height 18
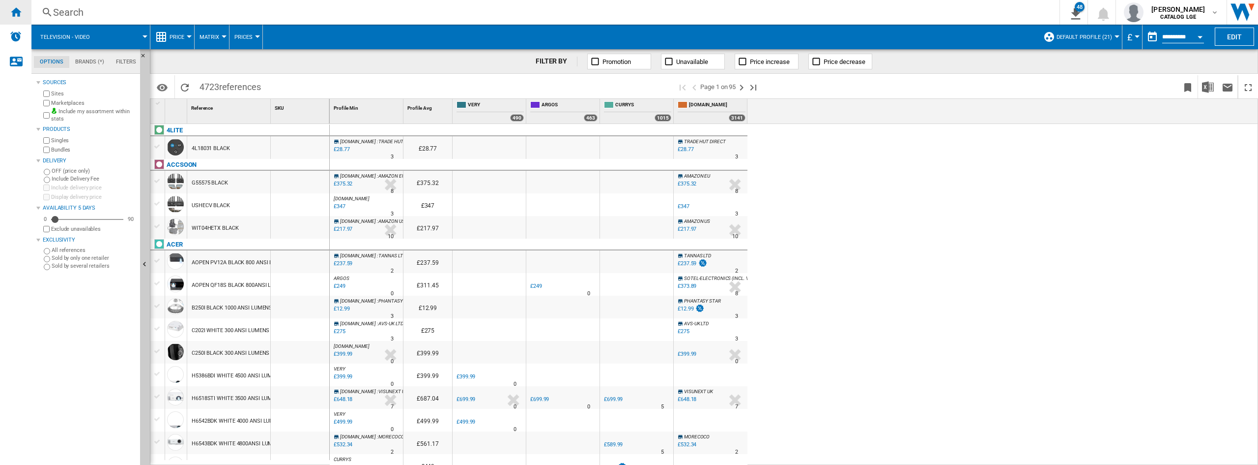
click at [12, 11] on ng-md-icon "Home" at bounding box center [16, 12] width 12 height 12
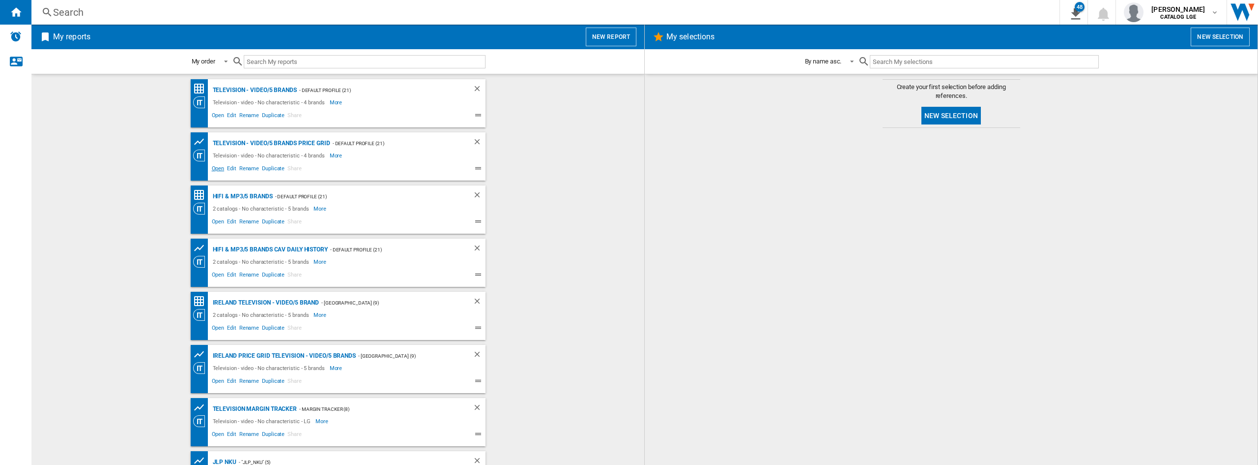
click at [221, 165] on span "Open" at bounding box center [218, 170] width 16 height 12
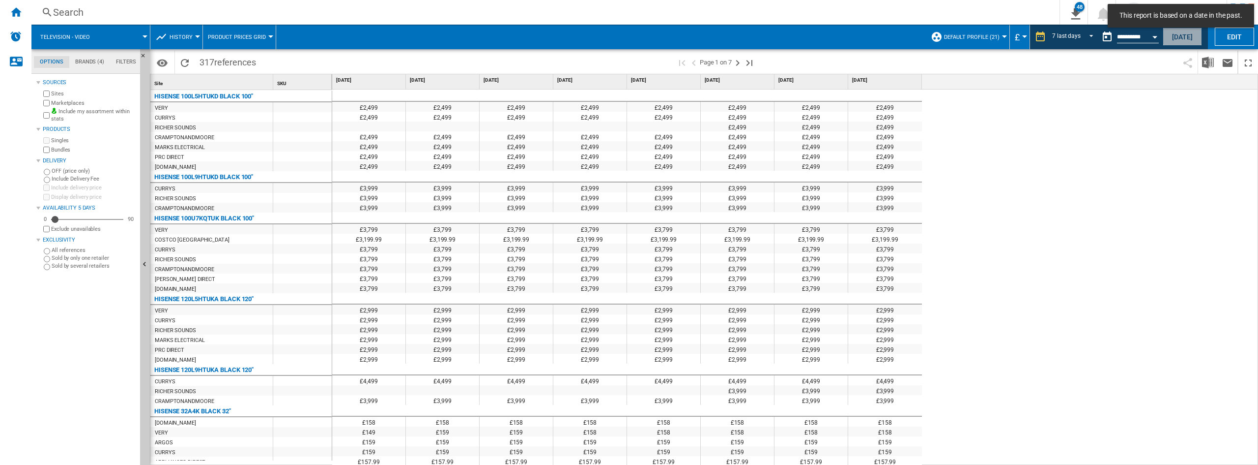
click at [1185, 43] on button "[DATE]" at bounding box center [1182, 37] width 39 height 18
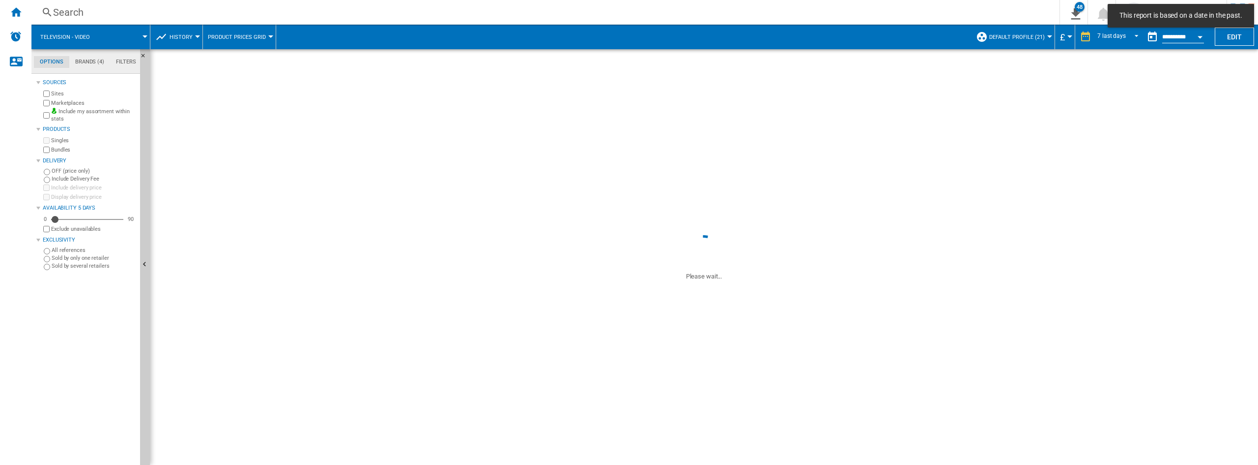
click at [1161, 153] on div "£2,499 £2,499 £2,499 £2,499 £2,499 £2,499 £2,499 £2,499 £2,499 £2,499 £2,499 £2…" at bounding box center [795, 277] width 927 height 376
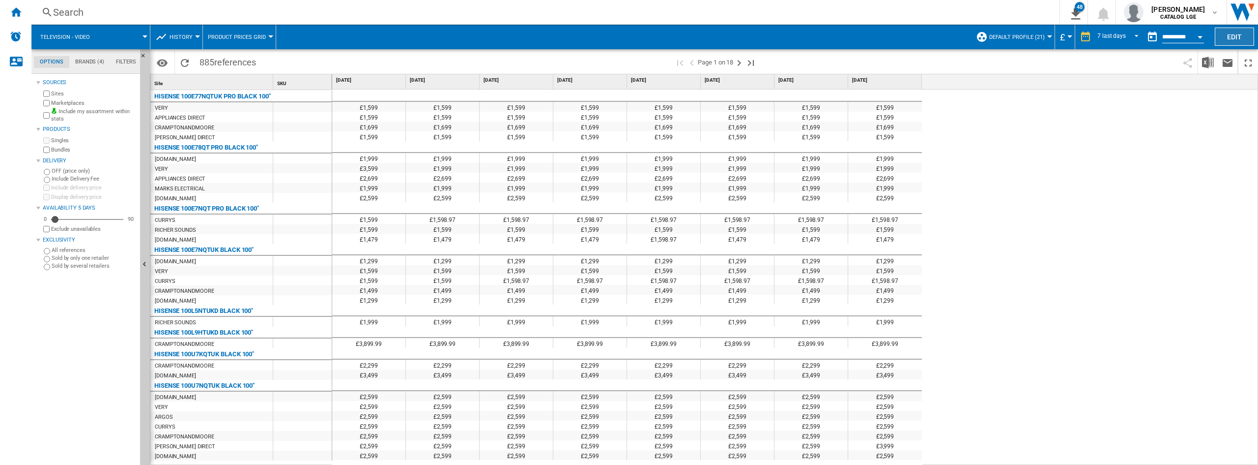
click at [1227, 40] on button "Edit" at bounding box center [1234, 37] width 39 height 18
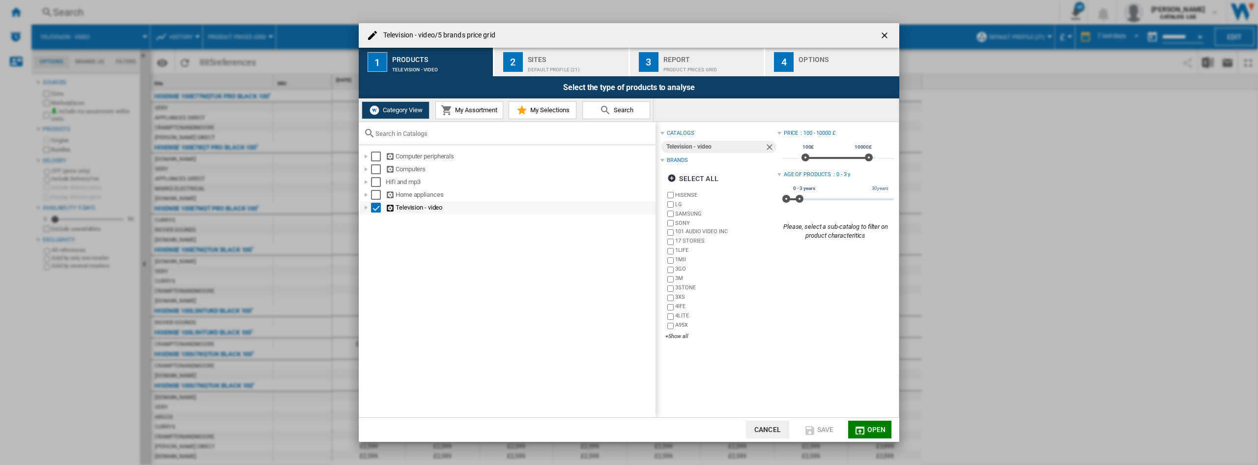
click at [364, 206] on div "Television - ..." at bounding box center [366, 208] width 10 height 10
click at [652, 30] on div "Television - video/5 brands price grid" at bounding box center [629, 35] width 541 height 25
click at [547, 61] on div "Sites Default profile (21)" at bounding box center [576, 62] width 97 height 21
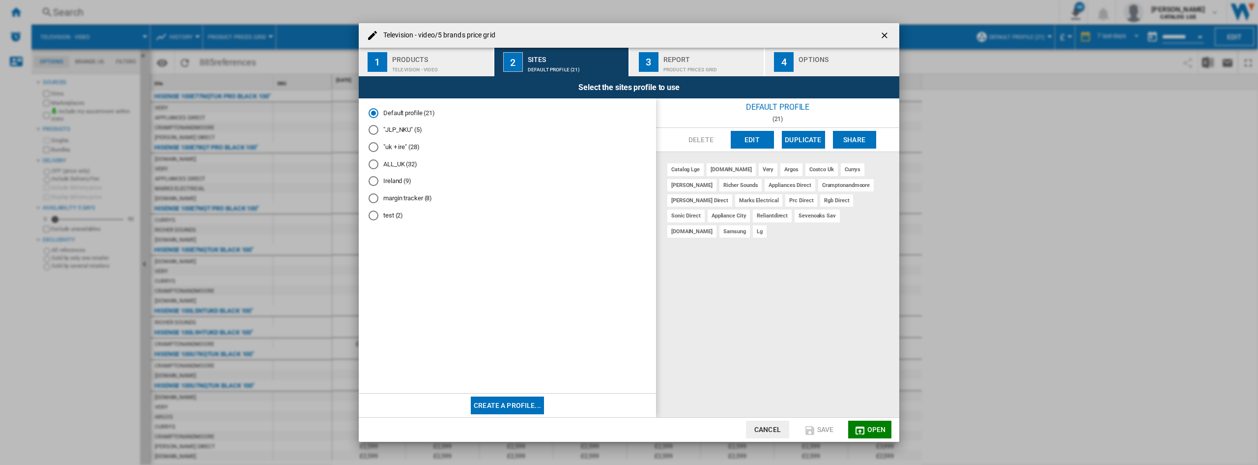
click at [748, 25] on div "Television - video/5 brands price grid" at bounding box center [629, 35] width 541 height 25
click at [679, 61] on div "Report" at bounding box center [712, 57] width 97 height 10
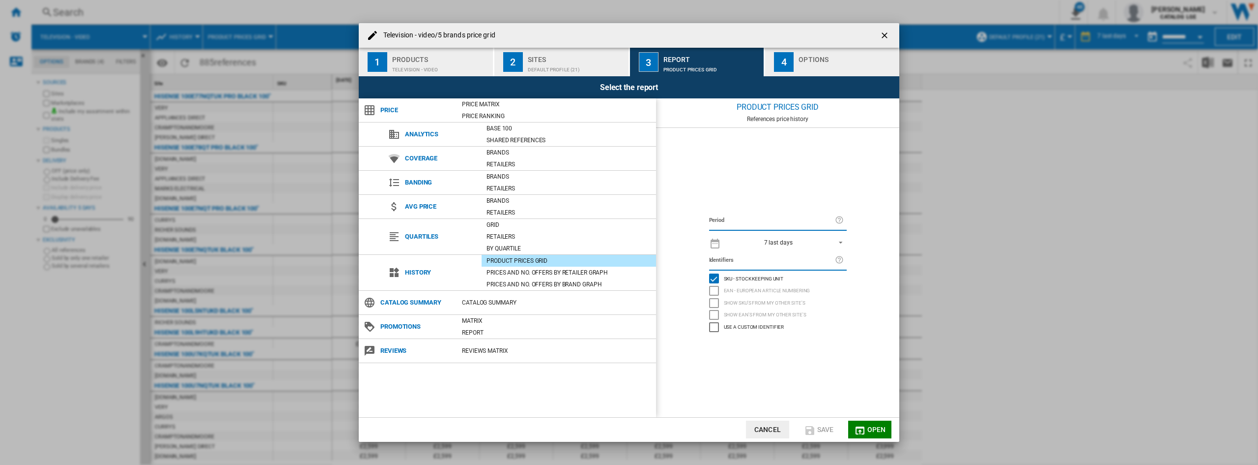
click at [758, 31] on div "Television - video/5 brands price grid" at bounding box center [629, 35] width 541 height 25
click at [813, 64] on div "Television - ..." at bounding box center [847, 67] width 97 height 10
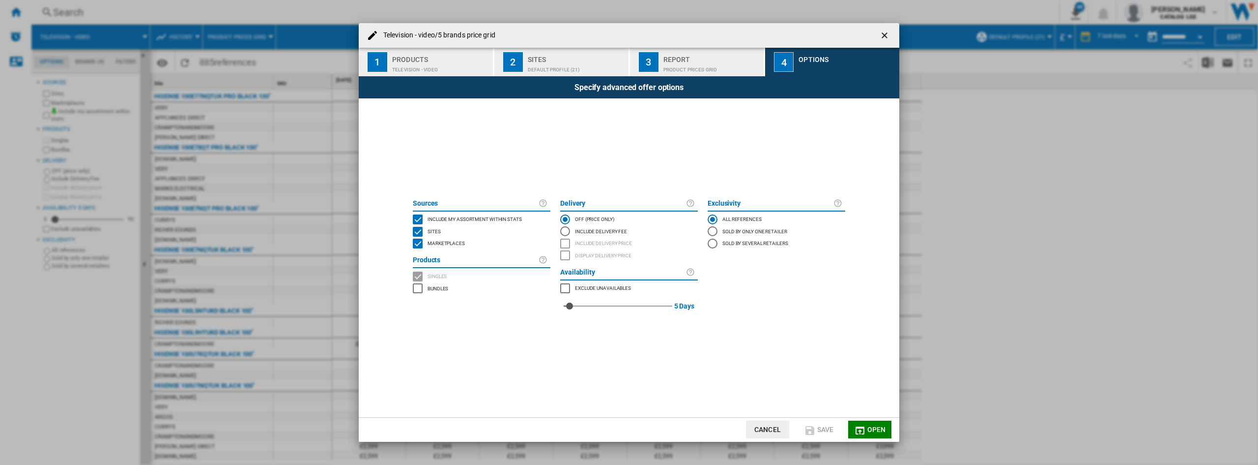
click at [1015, 37] on div "Television - video/5 brands price grid 1 Products Television - video 2 Sites De…" at bounding box center [629, 232] width 1258 height 465
click at [883, 37] on ng-md-icon "getI18NText('BUTTONS.CLOSE_DIALOG')" at bounding box center [886, 36] width 12 height 12
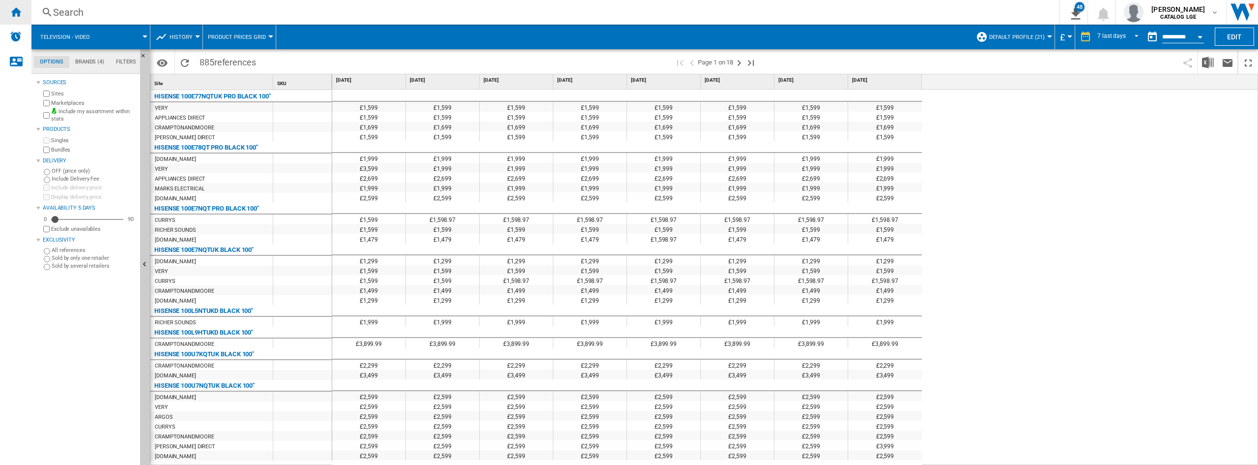
click at [2, 15] on div "Home" at bounding box center [15, 12] width 31 height 25
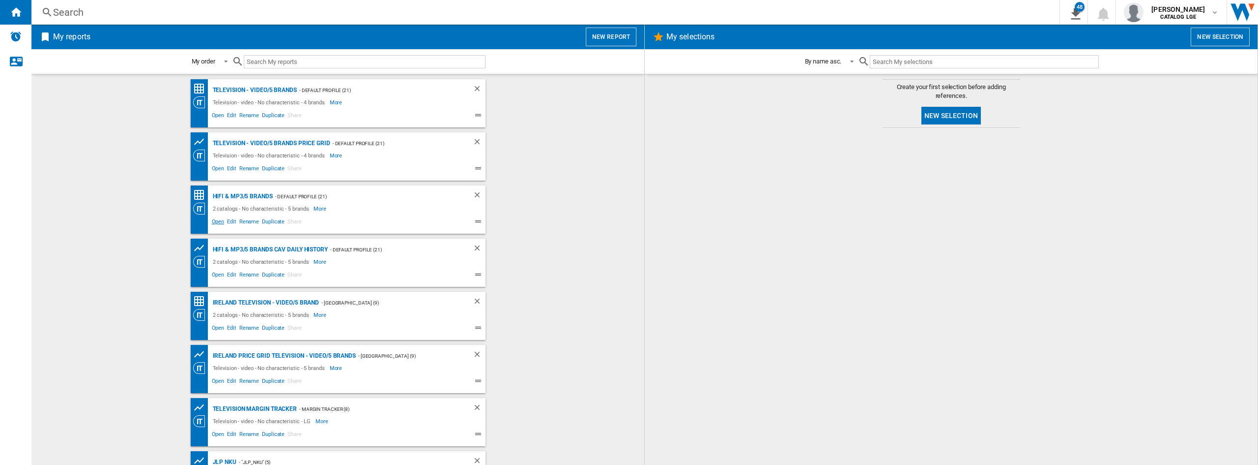
click at [218, 222] on span "Open" at bounding box center [218, 223] width 16 height 12
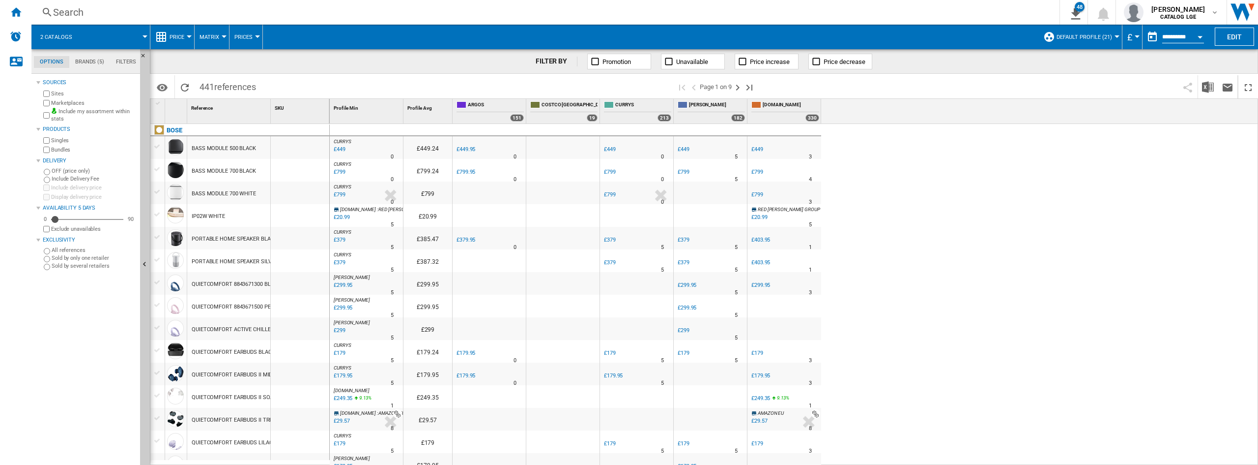
drag, startPoint x: 12, startPoint y: 12, endPoint x: 89, endPoint y: 74, distance: 99.3
click at [12, 11] on ng-md-icon "Home" at bounding box center [16, 12] width 12 height 12
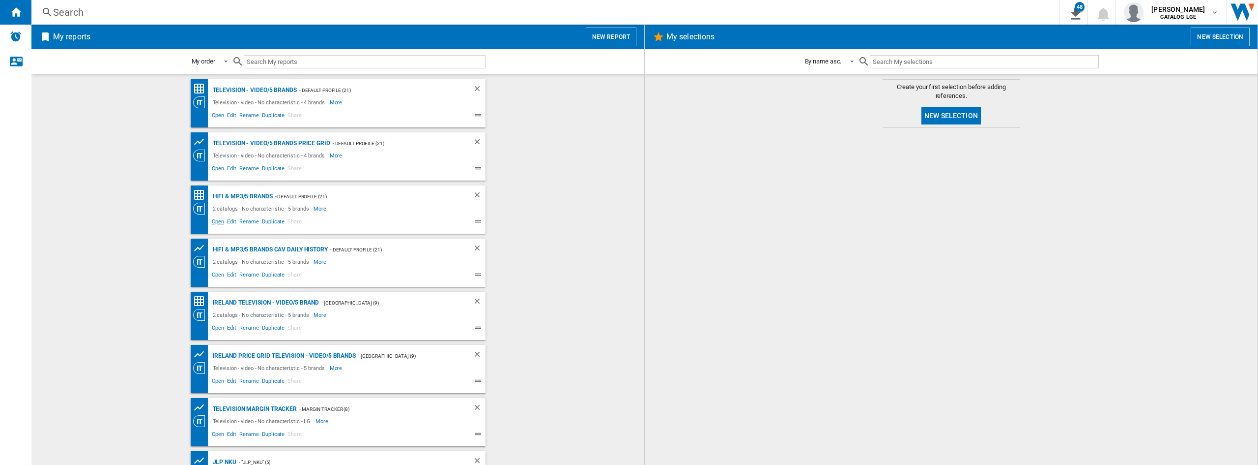
click at [214, 222] on span "Open" at bounding box center [218, 223] width 16 height 12
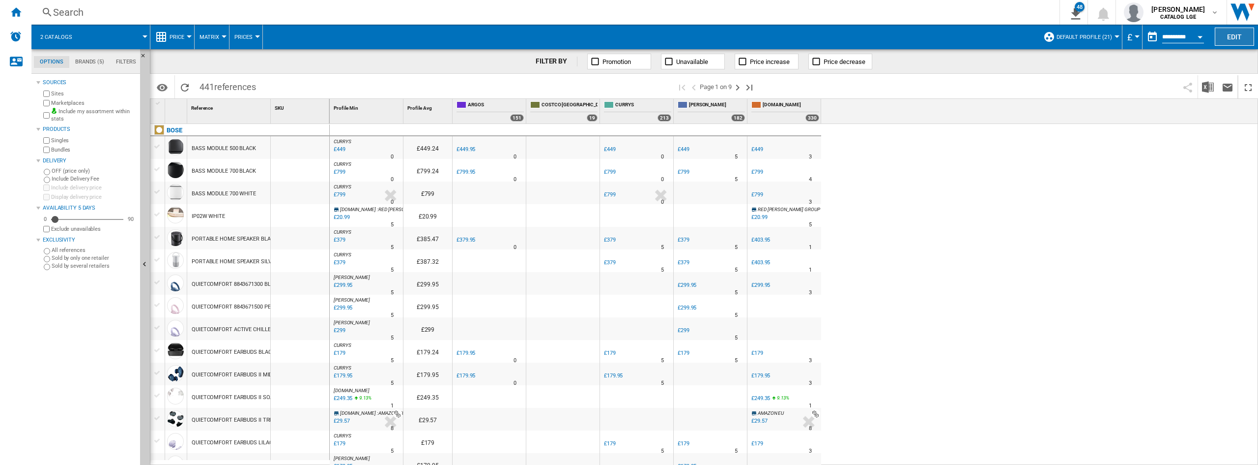
click at [1232, 37] on button "Edit" at bounding box center [1234, 37] width 39 height 18
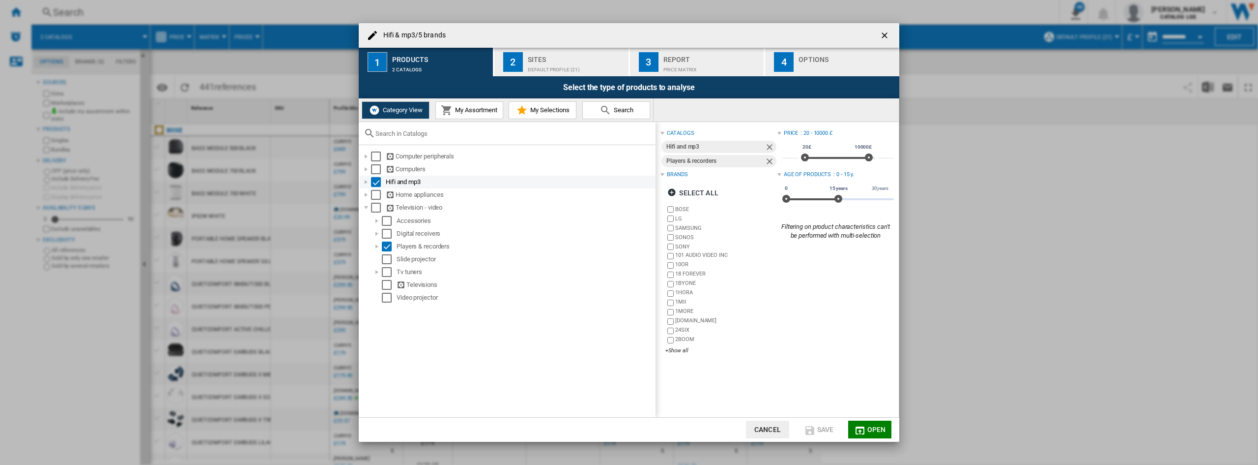
click at [368, 180] on div "Hifi & ..." at bounding box center [366, 182] width 10 height 10
click at [750, 41] on div "Hifi & mp3/5 brands" at bounding box center [629, 35] width 541 height 25
click at [523, 60] on button "2 Sites Default profile (21)" at bounding box center [562, 62] width 135 height 29
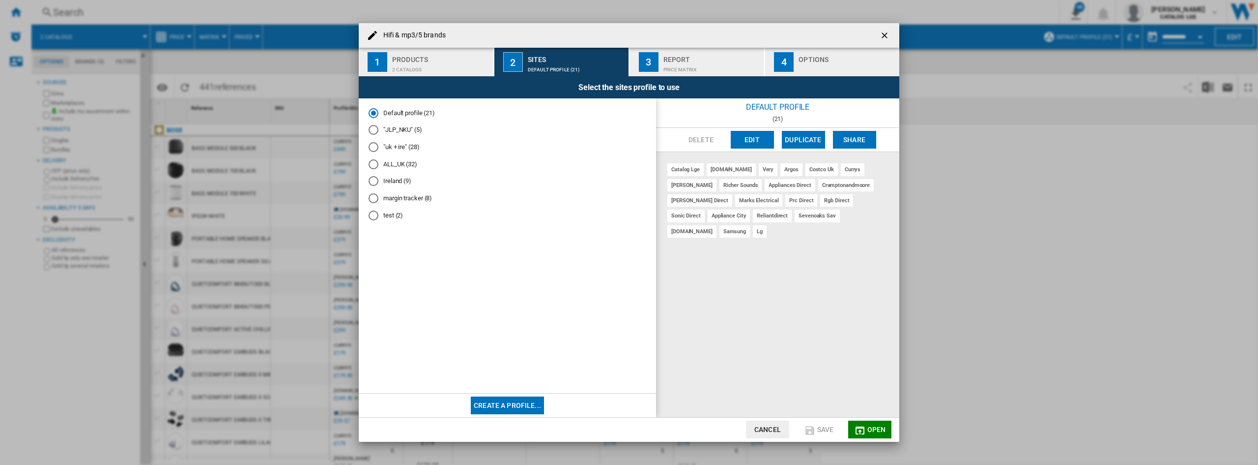
click at [567, 66] on div "Default profile (21)" at bounding box center [576, 67] width 97 height 10
click at [706, 55] on div "Report" at bounding box center [712, 57] width 97 height 10
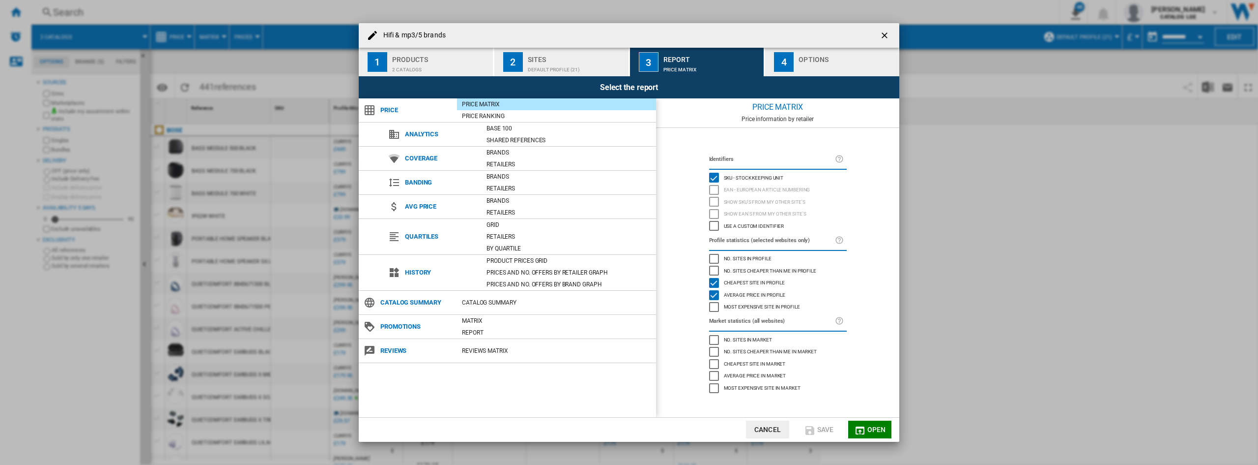
click at [778, 37] on div "Hifi & mp3/5 brands" at bounding box center [629, 35] width 541 height 25
click at [816, 68] on div "Hifi & ..." at bounding box center [847, 67] width 97 height 10
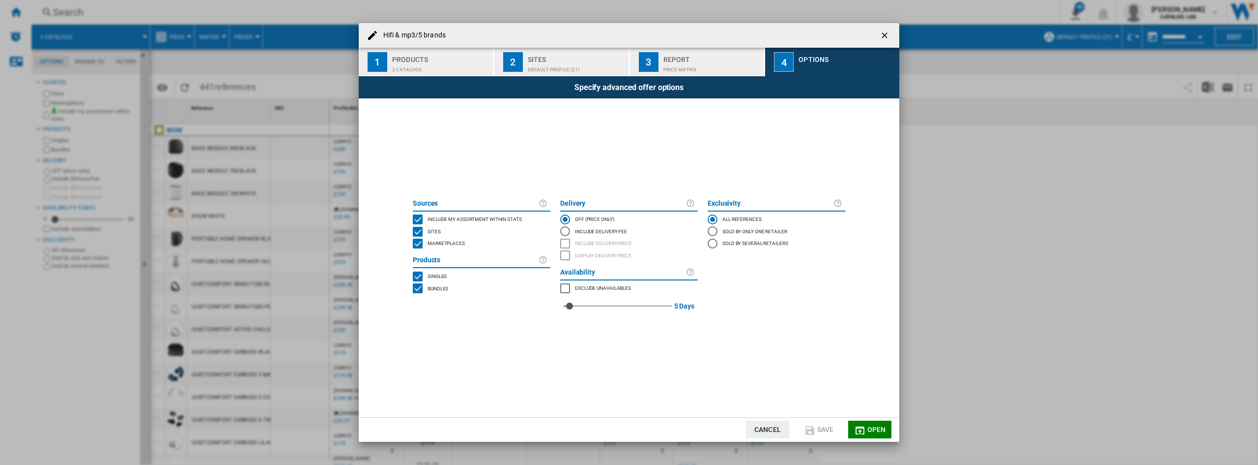
click at [938, 28] on div "Hifi & mp3/5 brands 1 Products 2 catalogs 2 Sites Default profile (21) 3 Report…" at bounding box center [629, 232] width 1258 height 465
click at [889, 36] on ng-md-icon "getI18NText('BUTTONS.CLOSE_DIALOG')" at bounding box center [886, 36] width 12 height 12
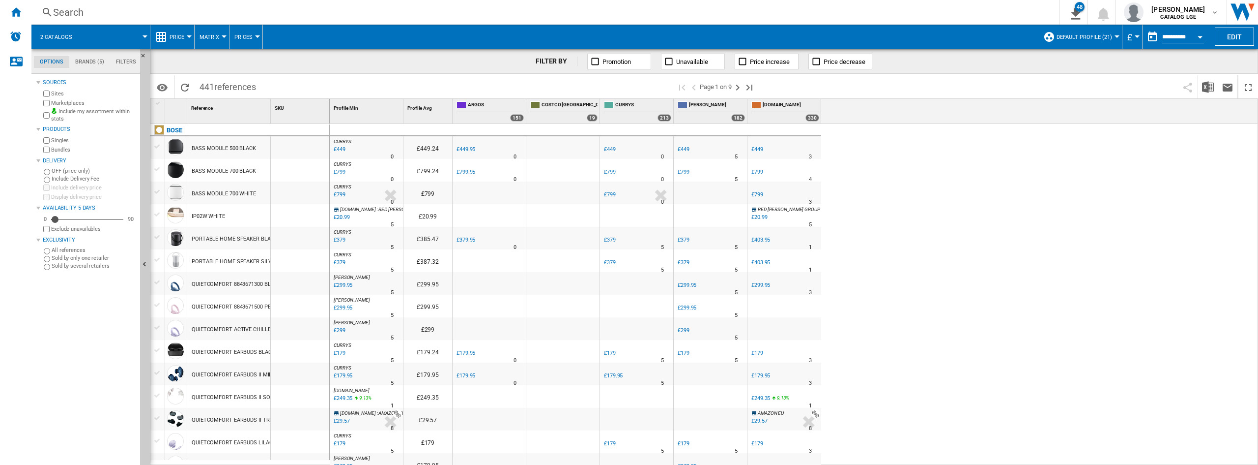
click at [15, 13] on ng-md-icon "Home" at bounding box center [16, 12] width 12 height 12
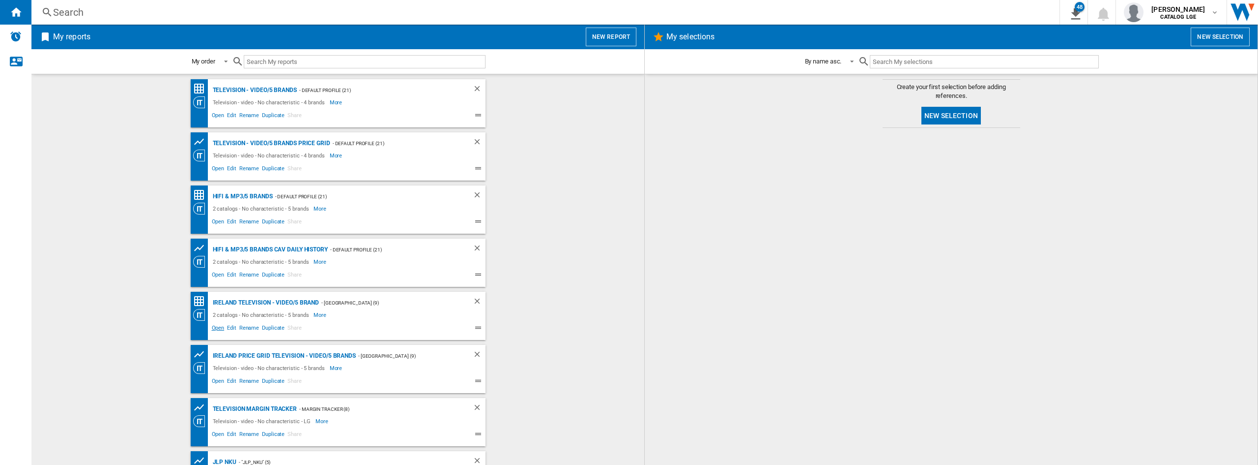
click at [213, 331] on span "Open" at bounding box center [218, 329] width 16 height 12
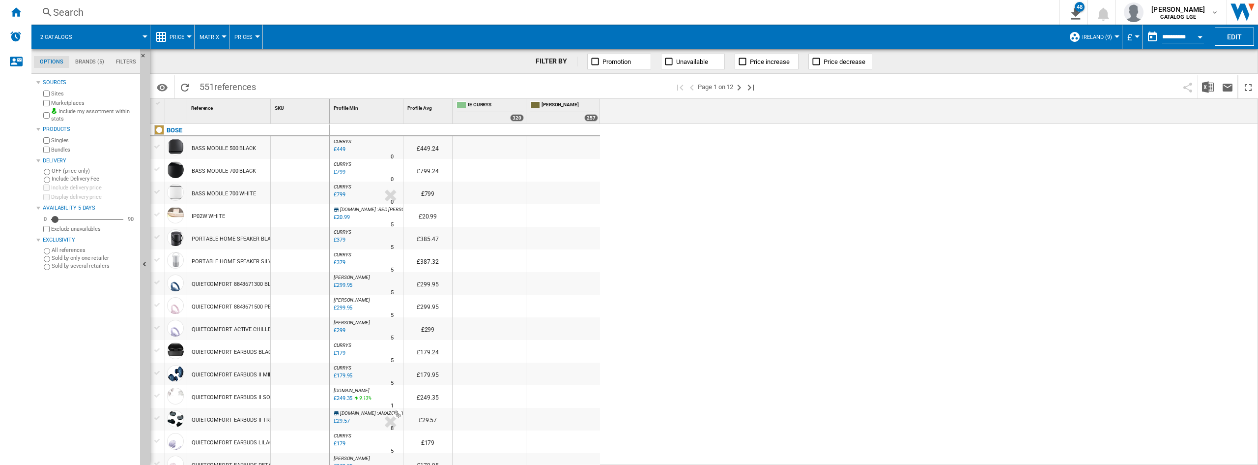
click at [1131, 35] on button "£" at bounding box center [1133, 37] width 10 height 25
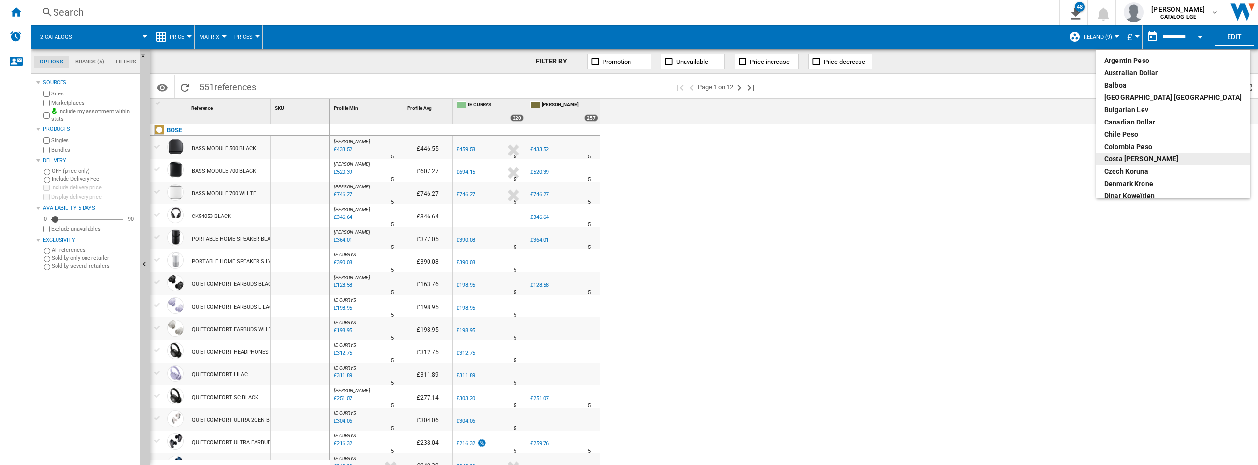
scroll to position [147, 0]
click at [1130, 101] on div "euro" at bounding box center [1174, 97] width 138 height 10
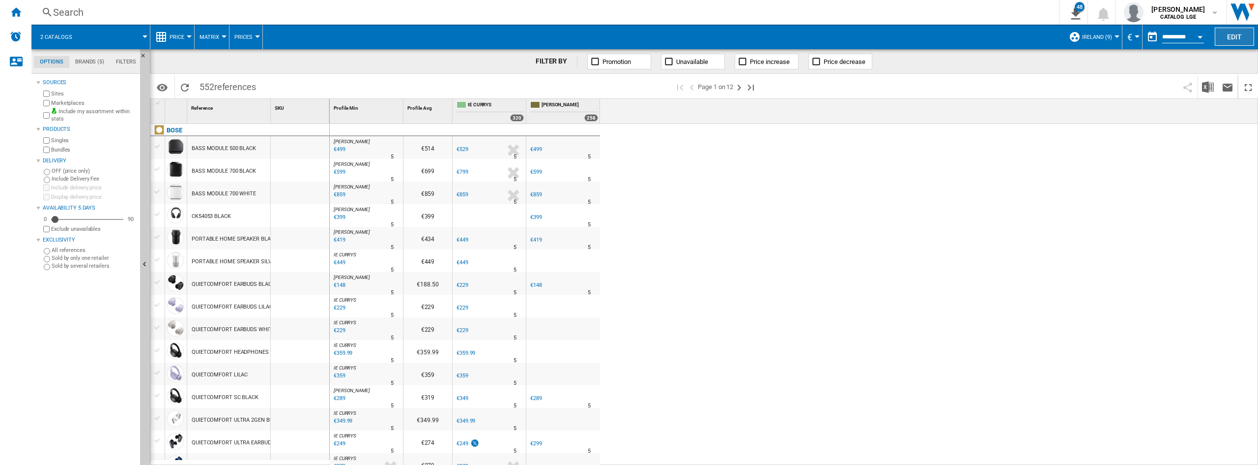
click at [1231, 41] on button "Edit" at bounding box center [1234, 37] width 39 height 18
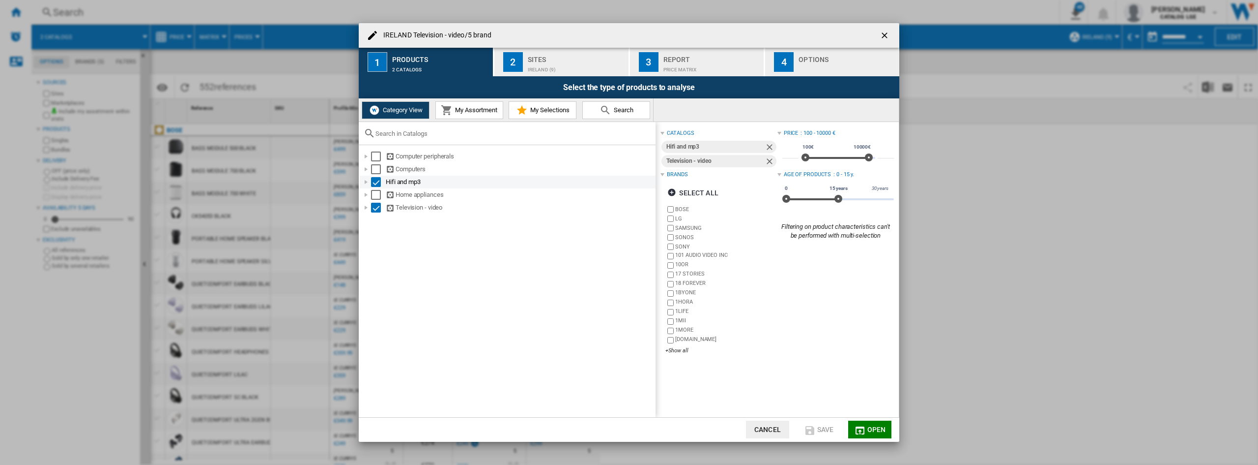
click at [366, 181] on div "IRELAND Television ..." at bounding box center [366, 182] width 10 height 10
click at [366, 248] on div "IRELAND Television ..." at bounding box center [366, 246] width 10 height 10
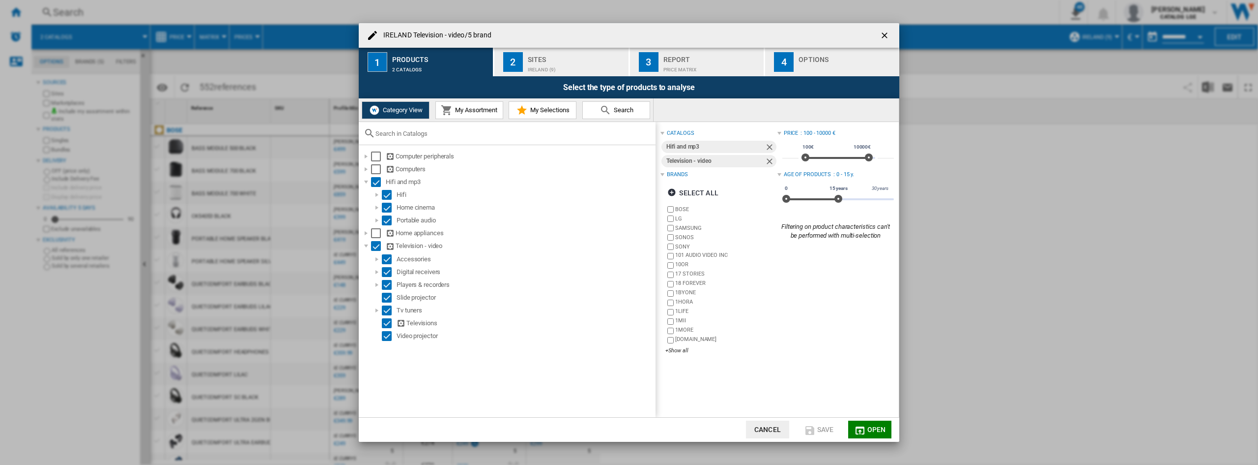
click at [754, 42] on div "IRELAND Television - video/5 brand" at bounding box center [629, 35] width 541 height 25
click at [544, 66] on div "Ireland (9)" at bounding box center [576, 67] width 97 height 10
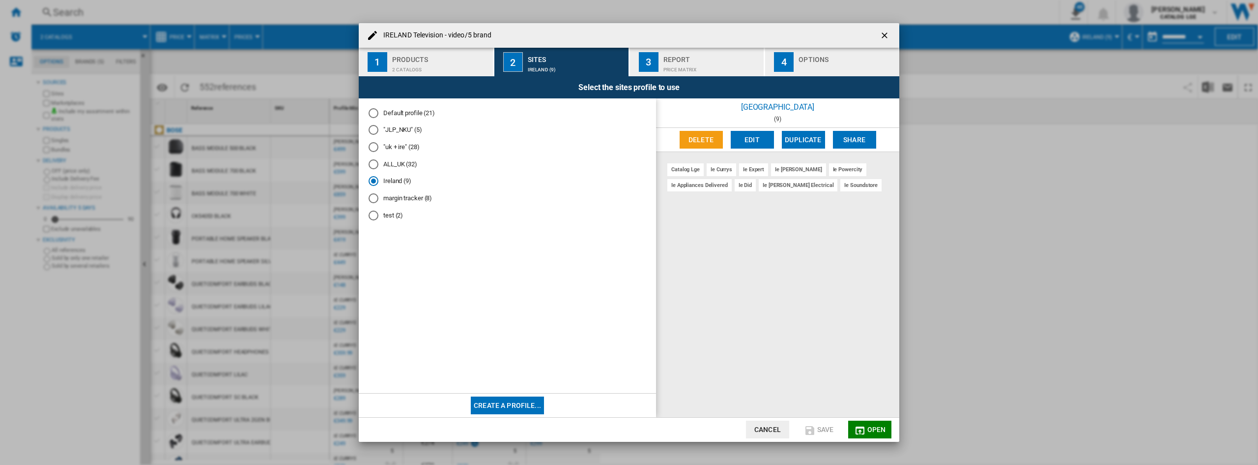
drag, startPoint x: 745, startPoint y: 34, endPoint x: 648, endPoint y: 76, distance: 105.5
click at [745, 34] on div "IRELAND Television - video/5 brand" at bounding box center [629, 35] width 541 height 25
click at [755, 142] on button "Edit" at bounding box center [752, 140] width 43 height 18
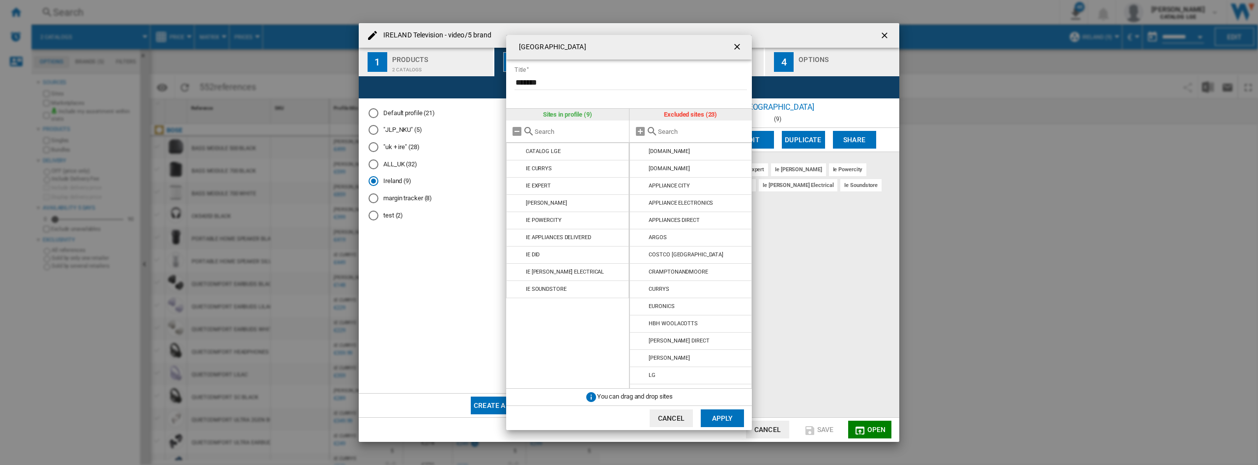
click at [775, 33] on div "[GEOGRAPHIC_DATA] Title ******* Sites in profile (9) CATALOG LGE IE CURRYS IE E…" at bounding box center [629, 232] width 1258 height 465
click at [730, 47] on button "Ireland Title ..." at bounding box center [739, 47] width 20 height 20
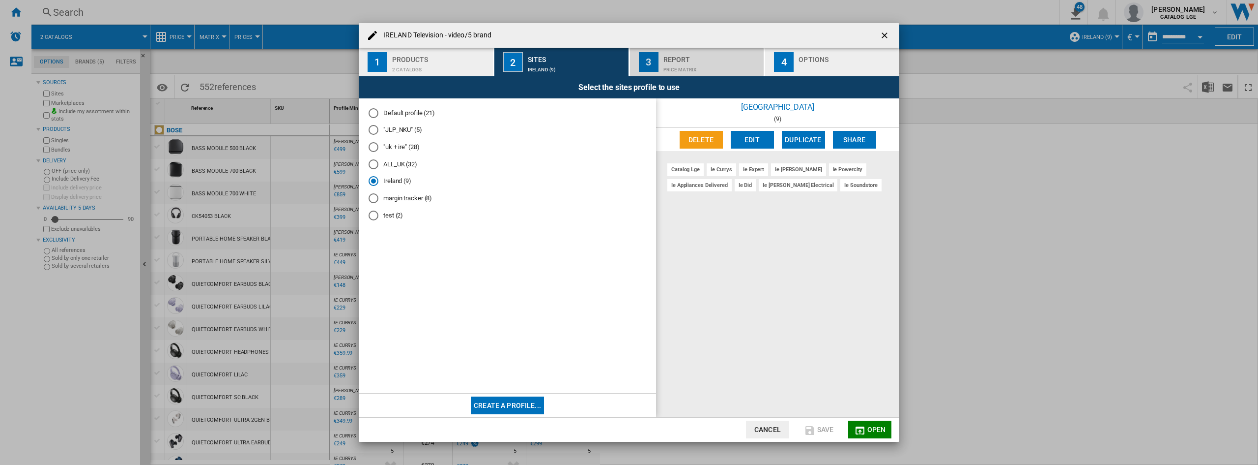
click at [702, 59] on div "Report" at bounding box center [712, 57] width 97 height 10
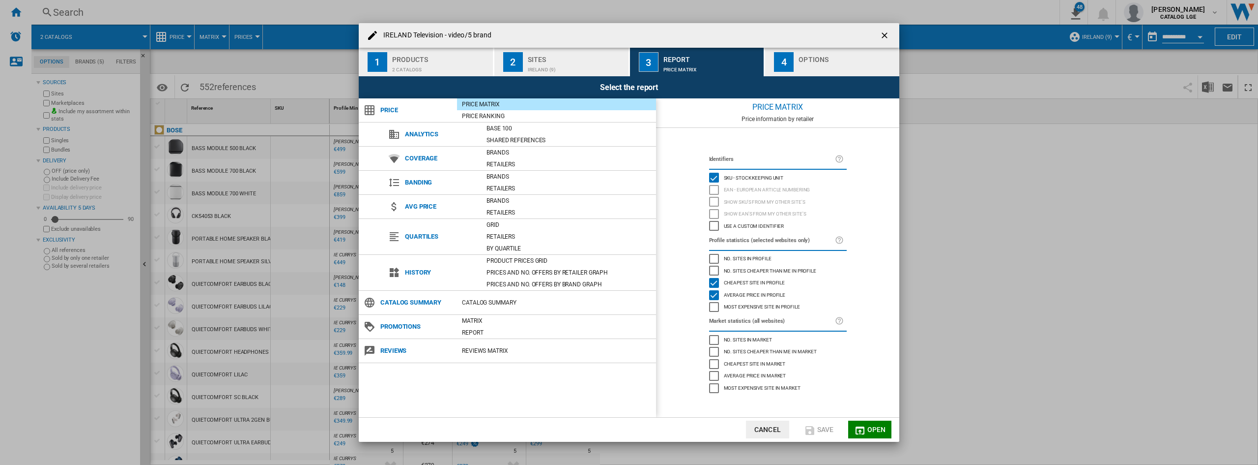
click at [816, 38] on div "IRELAND Television - video/5 brand" at bounding box center [629, 35] width 541 height 25
click at [795, 65] on button "4 Options" at bounding box center [832, 62] width 134 height 29
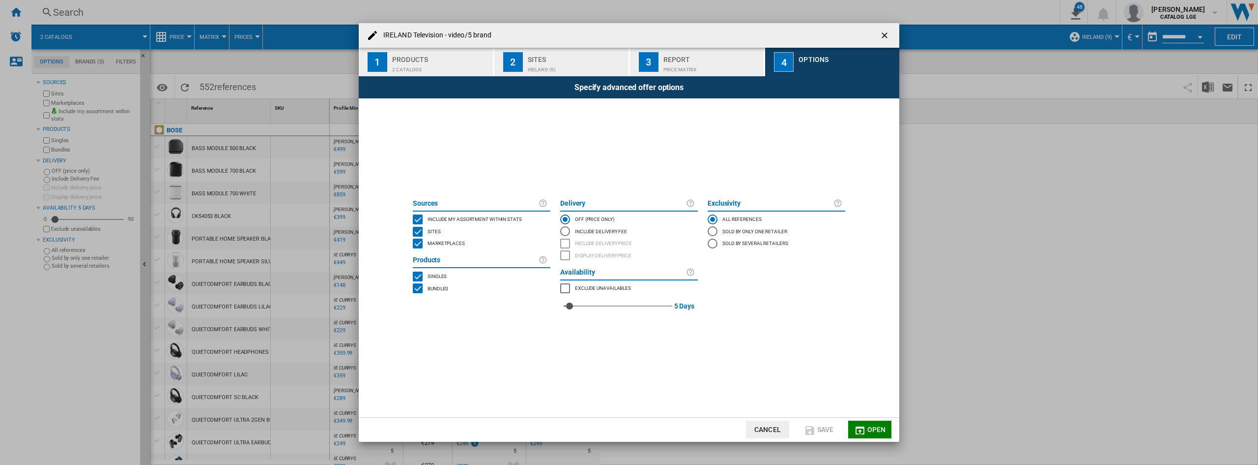
click at [765, 27] on div "IRELAND Television - video/5 brand" at bounding box center [629, 35] width 541 height 25
click at [798, 63] on button "4 Options" at bounding box center [832, 62] width 134 height 29
click at [879, 31] on button "IRELAND Television ..." at bounding box center [886, 36] width 20 height 20
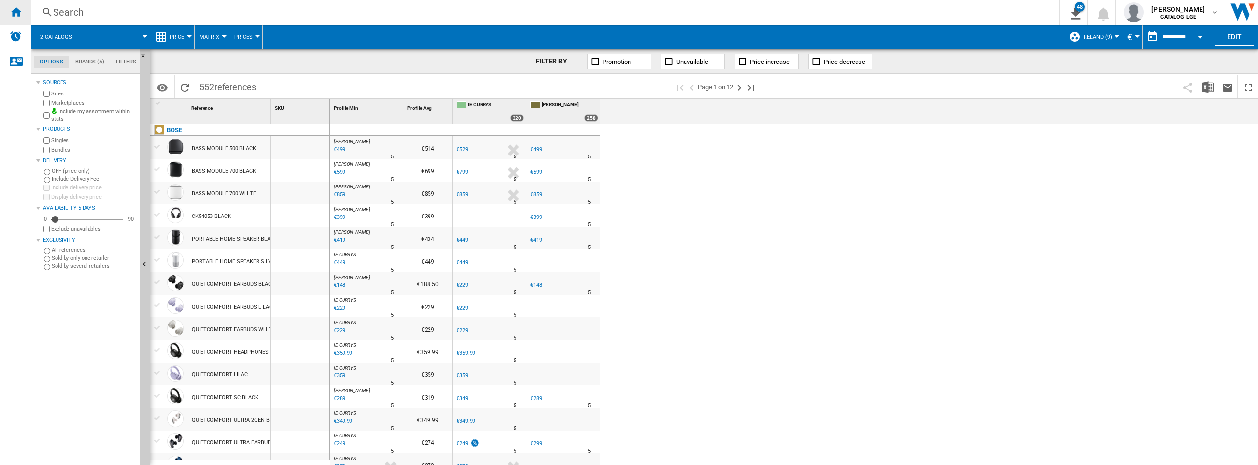
click at [17, 14] on ng-md-icon "Home" at bounding box center [16, 12] width 12 height 12
